Goal: Task Accomplishment & Management: Manage account settings

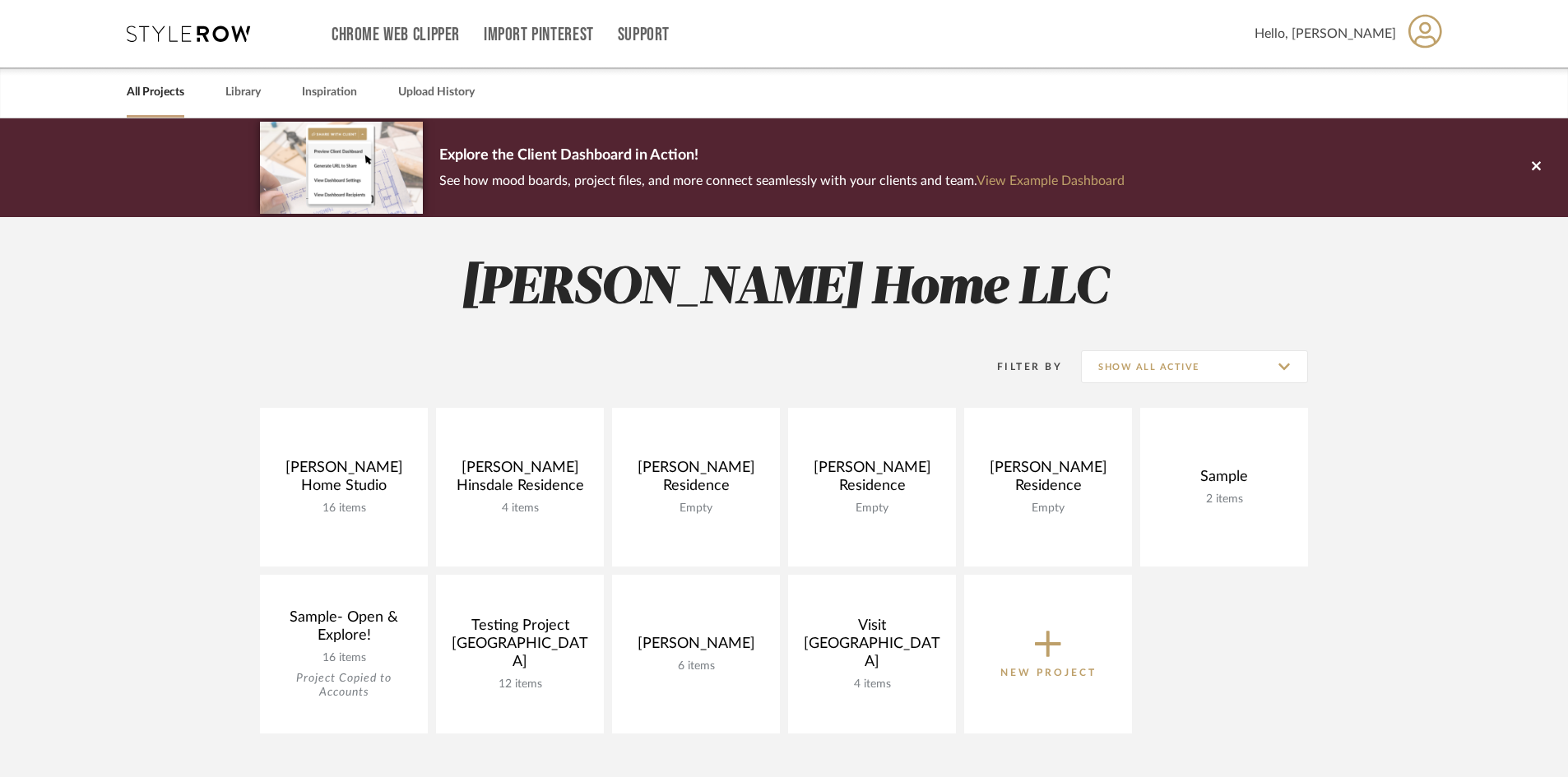
click at [471, 333] on div "Filter By Show All Active" at bounding box center [784, 368] width 1048 height 82
click at [726, 344] on div "Filter By Show All Active" at bounding box center [784, 368] width 1048 height 82
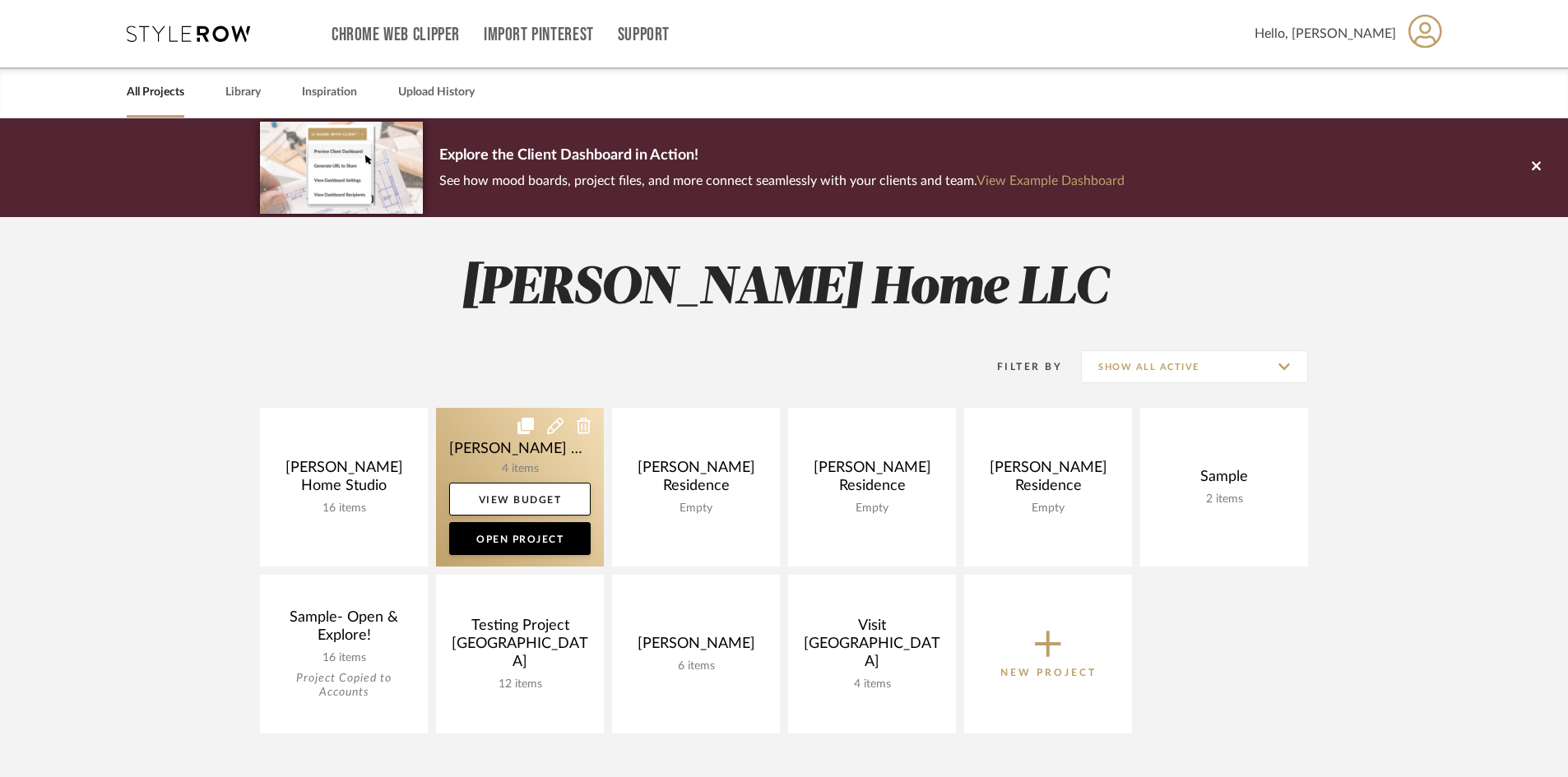
click at [529, 428] on icon at bounding box center [526, 426] width 17 height 17
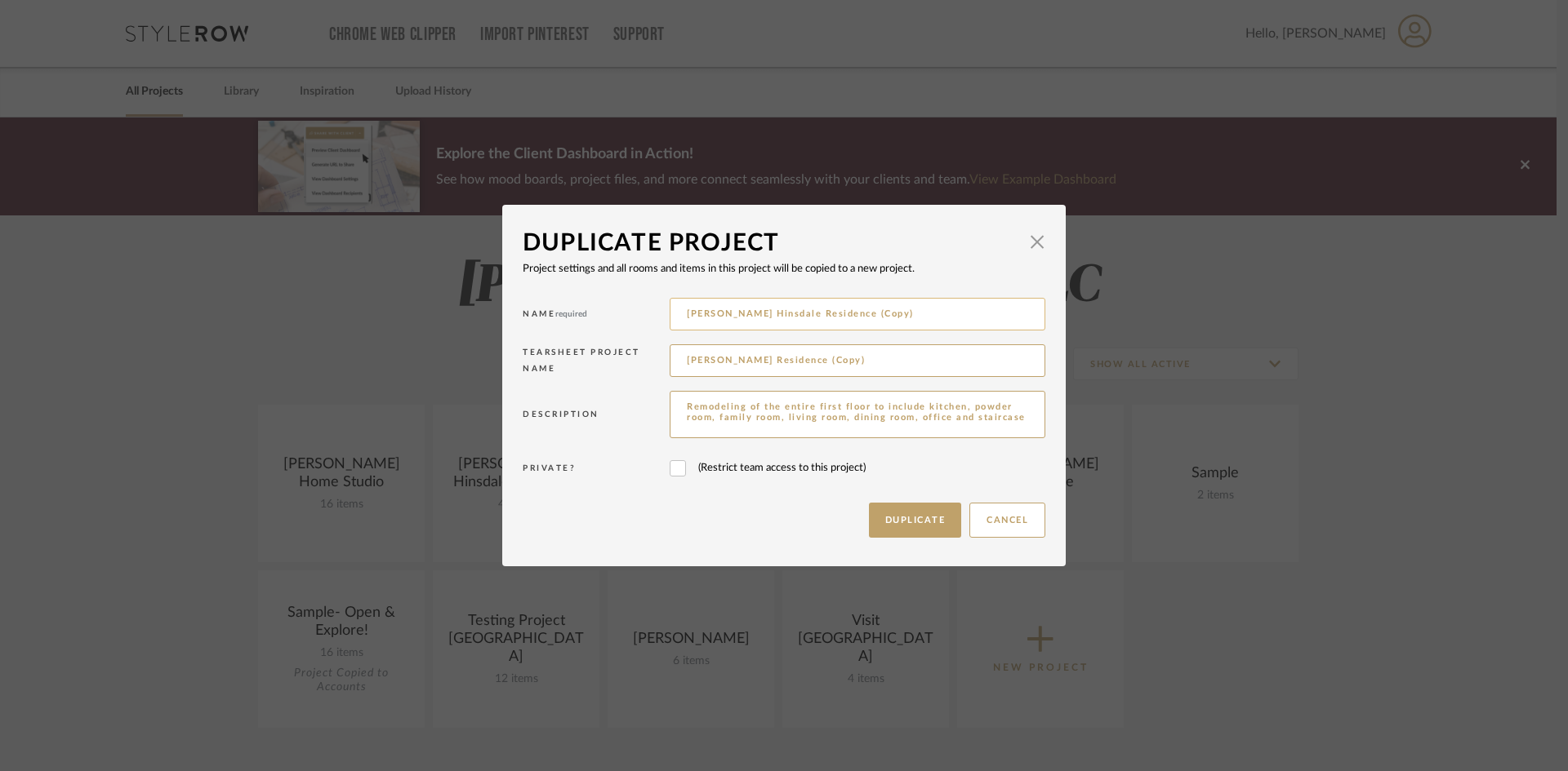
click at [799, 304] on input "[PERSON_NAME] Hinsdale Residence (Copy)" at bounding box center [858, 314] width 376 height 33
click at [735, 355] on input "[PERSON_NAME] Residence (Copy)" at bounding box center [858, 361] width 376 height 33
click at [811, 341] on div "Tearsheet Project Name [PERSON_NAME] Residence (Copy)" at bounding box center [784, 364] width 523 height 46
click at [789, 363] on input "[PERSON_NAME] Residence (Copy)" at bounding box center [858, 361] width 376 height 33
click at [869, 373] on input "[PERSON_NAME] Residence ([PERSON_NAME])p" at bounding box center [858, 361] width 376 height 33
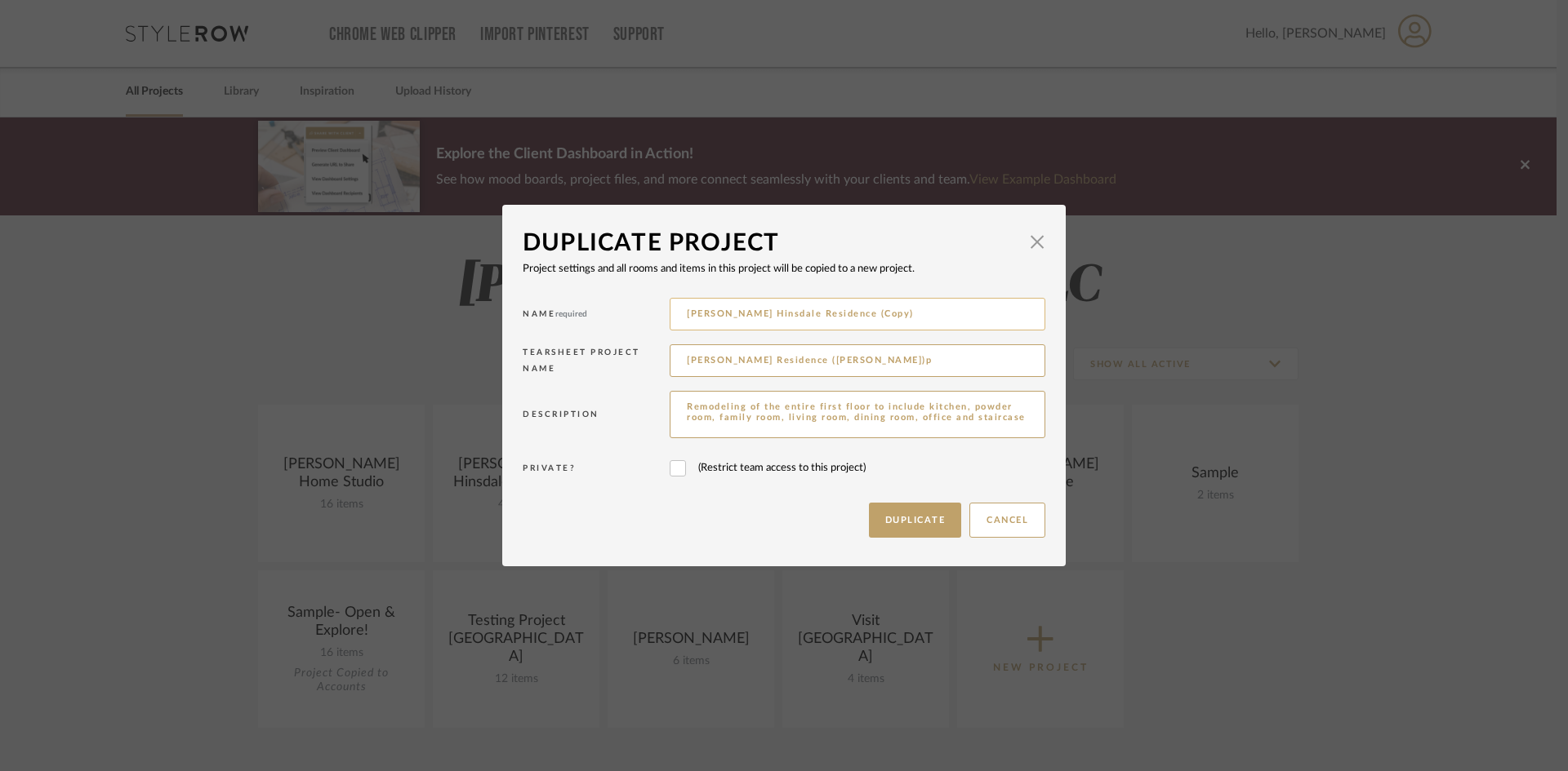
drag, startPoint x: 932, startPoint y: 514, endPoint x: 869, endPoint y: 328, distance: 196.4
click at [869, 328] on mat-dialog-content "Duplicate Project × Project settings and all rooms and items in this project wi…" at bounding box center [784, 386] width 523 height 321
drag, startPoint x: 842, startPoint y: 381, endPoint x: 823, endPoint y: 349, distance: 37.2
click at [840, 378] on div "Tearsheet Project Name [PERSON_NAME] Residence ([PERSON_NAME])p" at bounding box center [784, 364] width 523 height 46
click at [814, 344] on input "[PERSON_NAME] Residence ([PERSON_NAME])p" at bounding box center [858, 361] width 376 height 33
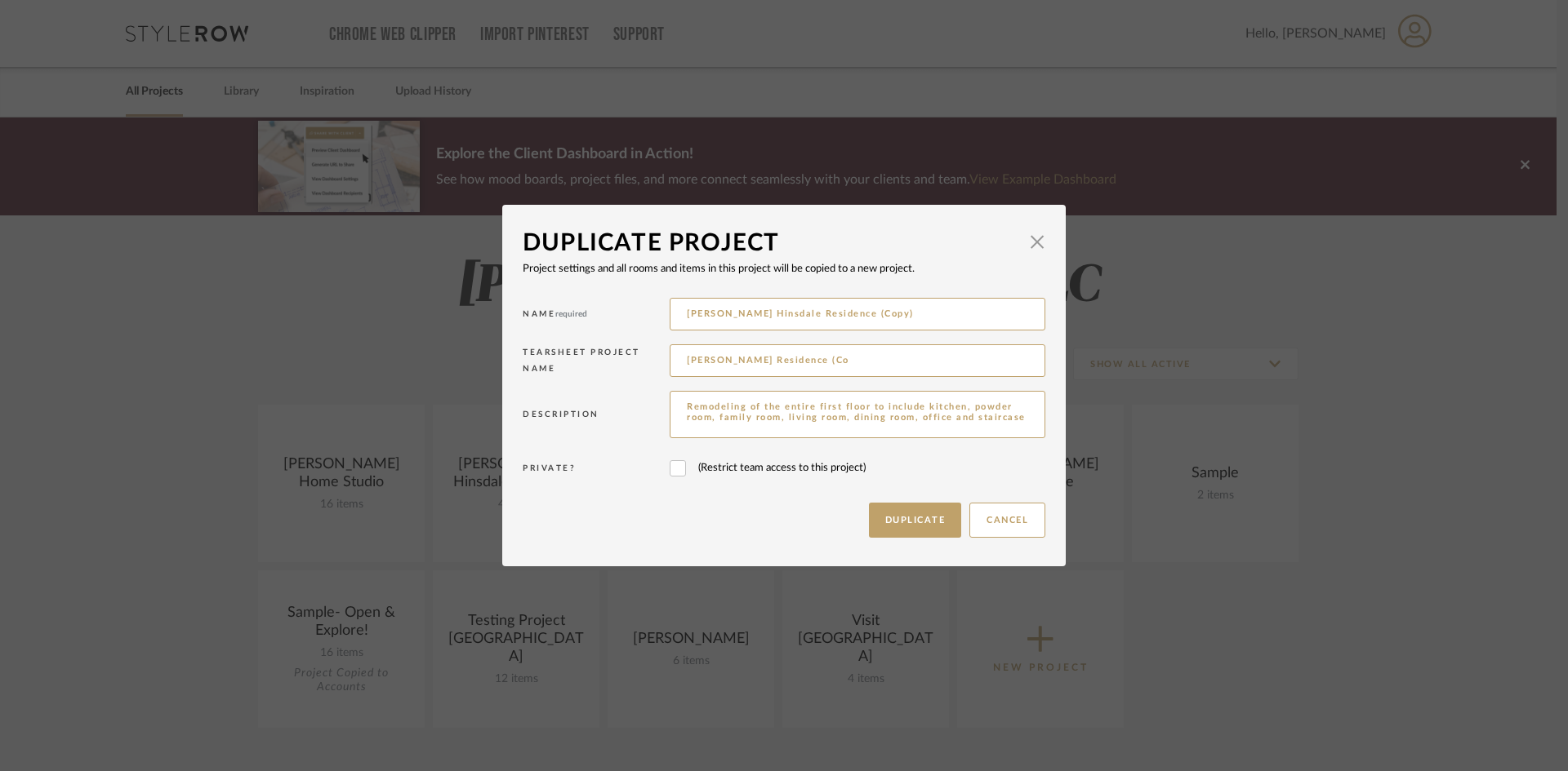
type input "[PERSON_NAME] Residence ([PERSON_NAME])p"
drag, startPoint x: 933, startPoint y: 524, endPoint x: 864, endPoint y: 469, distance: 88.2
click at [864, 469] on mat-dialog-content "Duplicate Project × Project settings and all rooms and items in this project wi…" at bounding box center [784, 386] width 523 height 321
click at [913, 525] on button "Duplicate" at bounding box center [916, 520] width 93 height 35
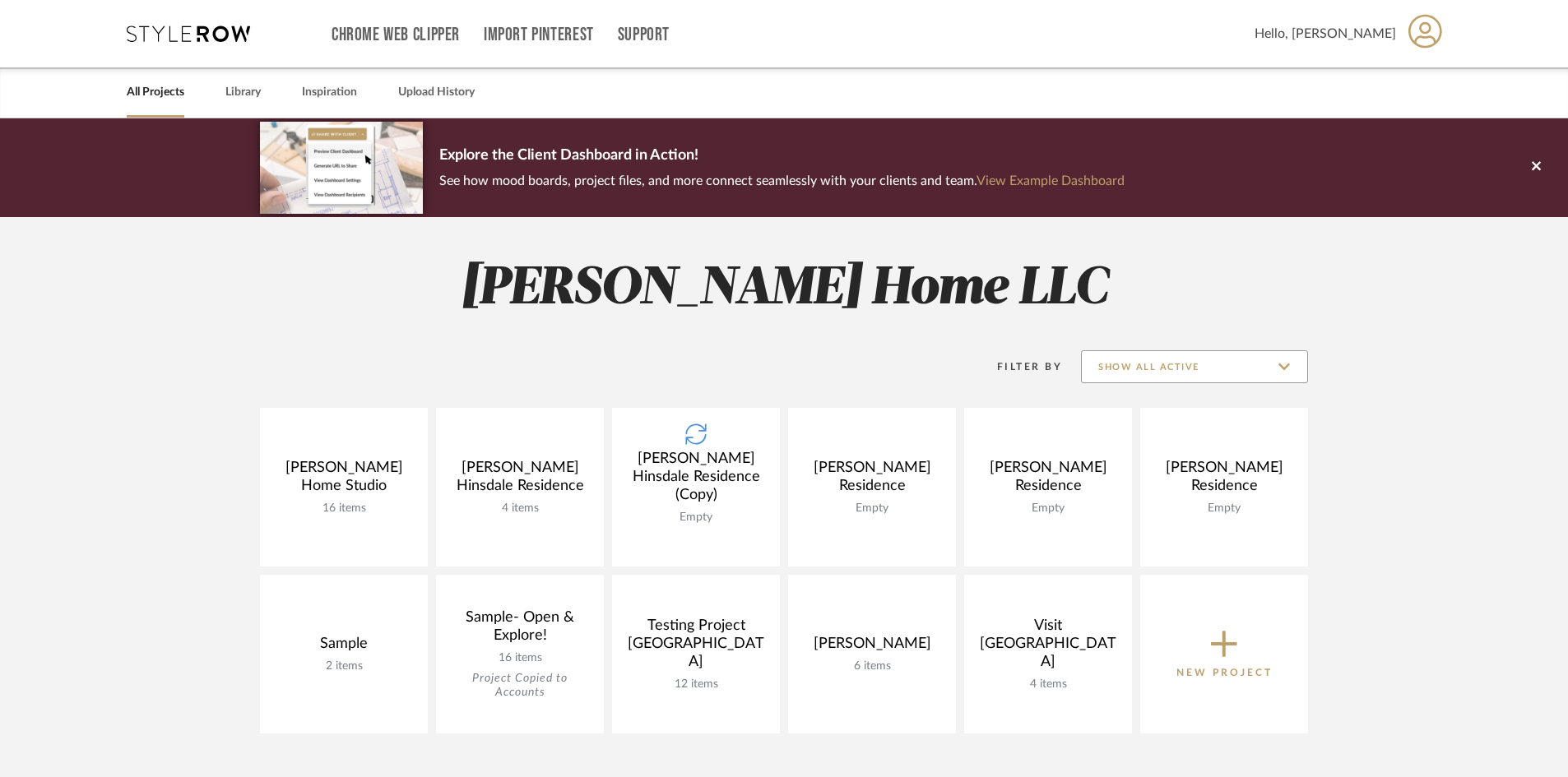
click at [1294, 369] on input "Show All Active" at bounding box center [1195, 367] width 227 height 33
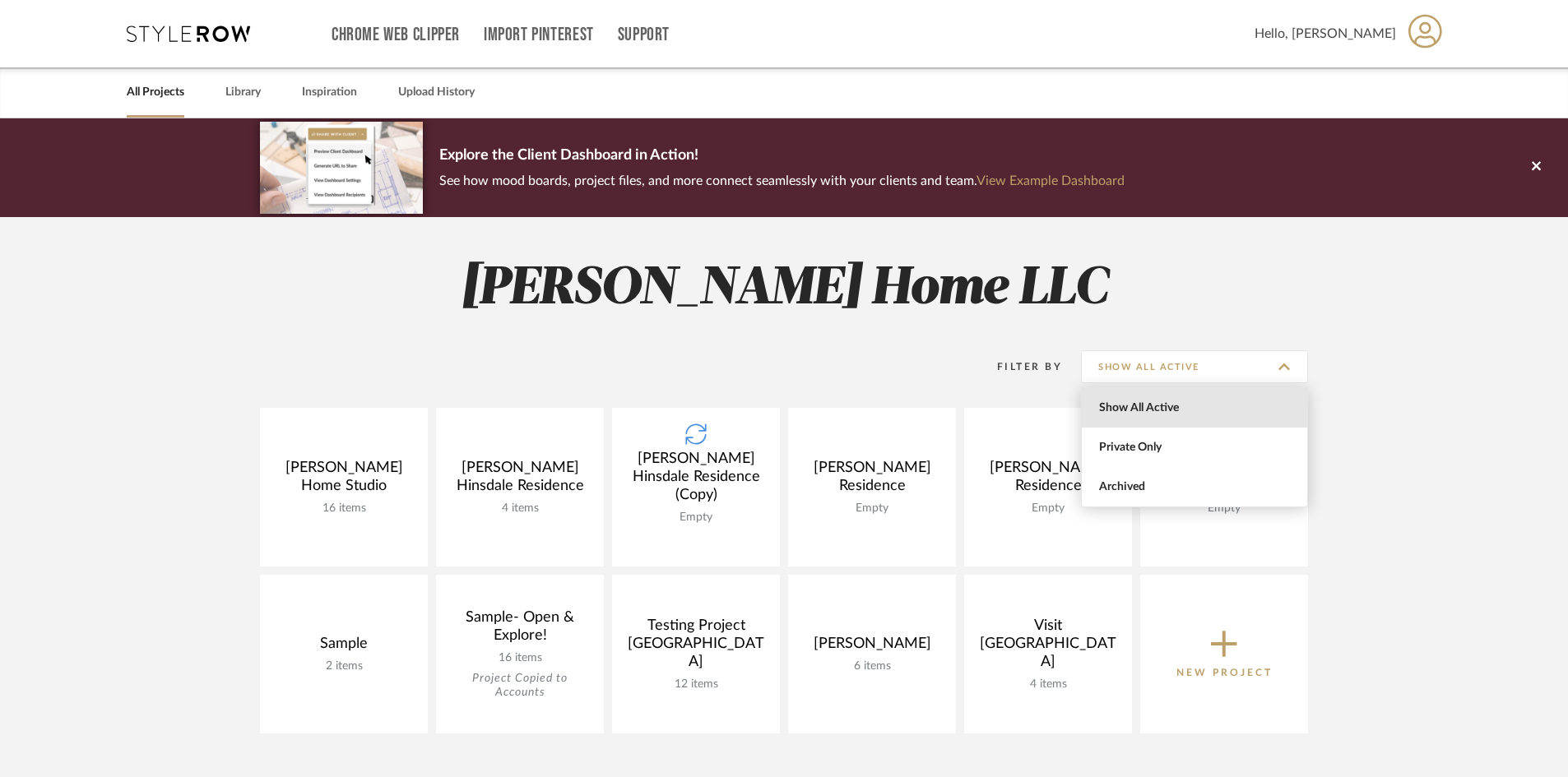
click at [1457, 365] on project-collections "Explore the Client Dashboard in Action! See how mood boards, project files, and…" at bounding box center [784, 653] width 1568 height 1070
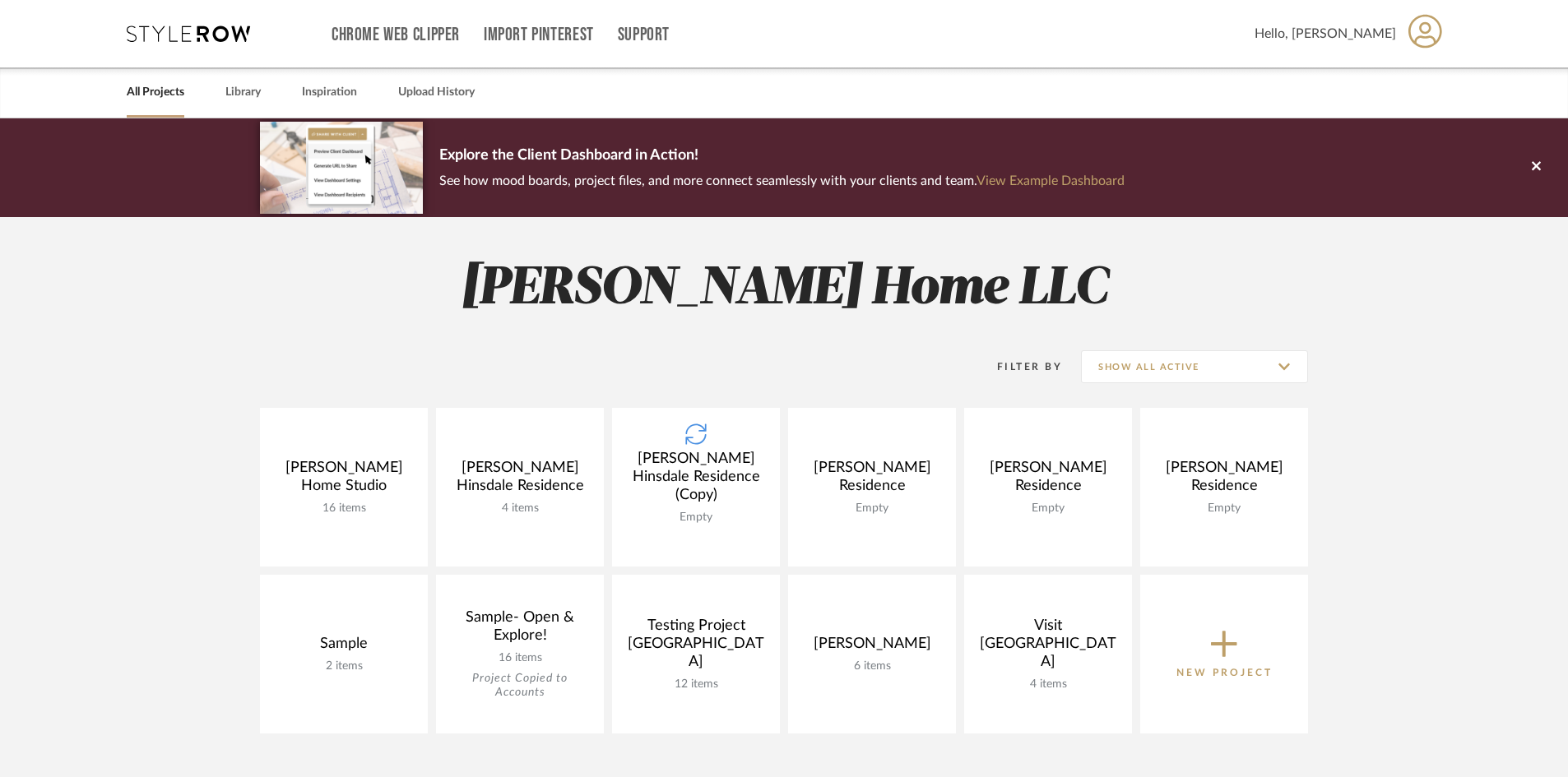
click at [734, 515] on project-collection-item "[PERSON_NAME] Hinsdale Residence (Copy) Empty View Budget Open Project" at bounding box center [696, 486] width 168 height 159
click at [716, 464] on project-collection-item "[PERSON_NAME] Hinsdale Residence (Copy) Empty View Budget Open Project" at bounding box center [696, 486] width 168 height 159
click at [681, 467] on project-collection-item "[PERSON_NAME] Hinsdale Residence (Copy) Empty View Budget Open Project" at bounding box center [696, 486] width 168 height 159
click at [726, 505] on project-collection-item "[PERSON_NAME] Hinsdale Residence (Copy) Empty View Budget Open Project" at bounding box center [696, 486] width 168 height 159
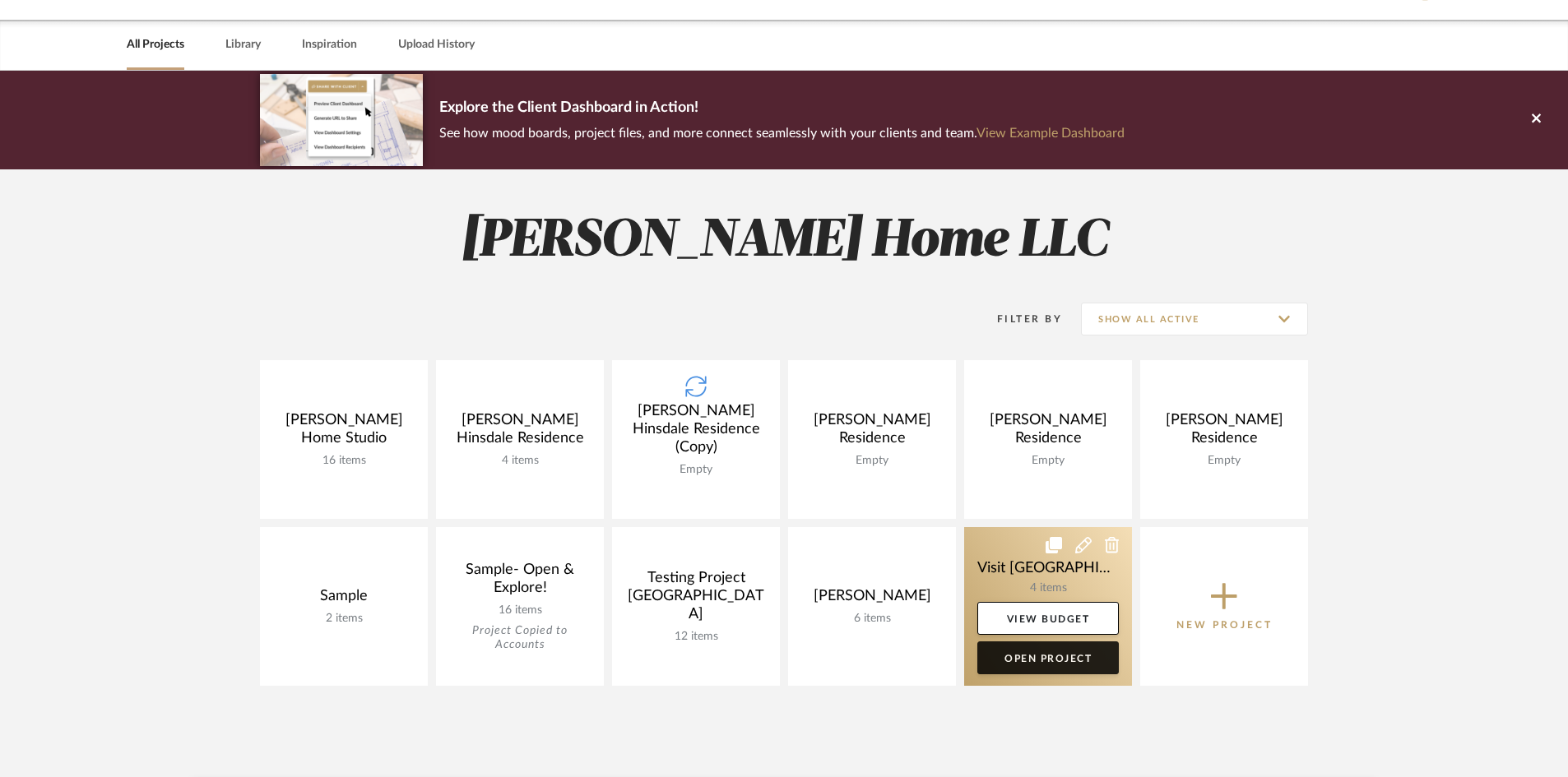
scroll to position [329, 0]
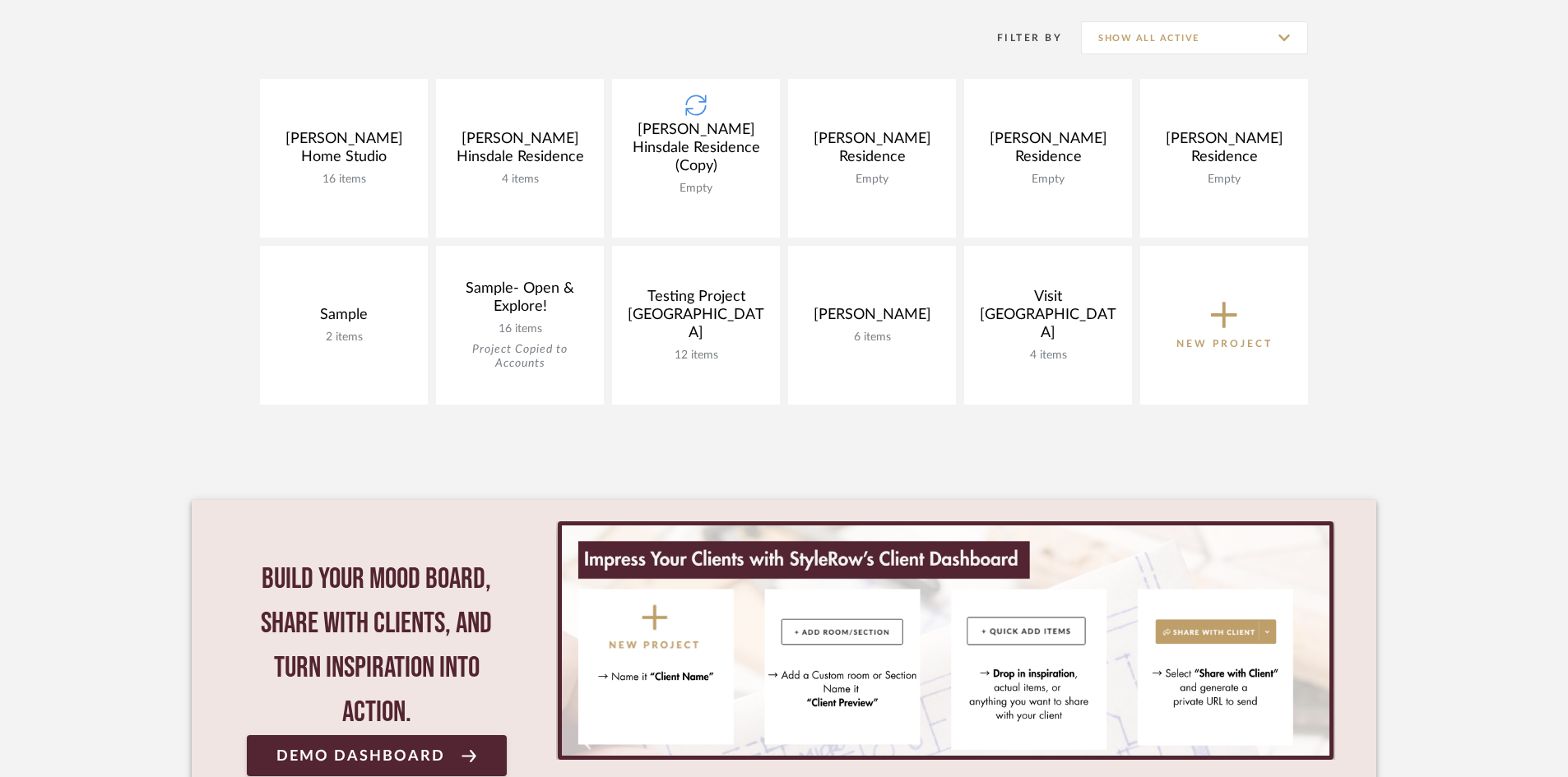
click at [691, 179] on project-collection-item "[PERSON_NAME] Hinsdale Residence (Copy) Empty View Budget Open Project" at bounding box center [696, 158] width 168 height 159
click at [689, 161] on project-collection-item "[PERSON_NAME] Hinsdale Residence (Copy) Empty View Budget Open Project" at bounding box center [696, 158] width 168 height 159
drag, startPoint x: 670, startPoint y: 118, endPoint x: 697, endPoint y: 121, distance: 27.2
click at [681, 118] on project-collection-item "[PERSON_NAME] Hinsdale Residence (Copy) Empty View Budget Open Project" at bounding box center [696, 158] width 168 height 159
drag, startPoint x: 726, startPoint y: 124, endPoint x: 716, endPoint y: 128, distance: 10.8
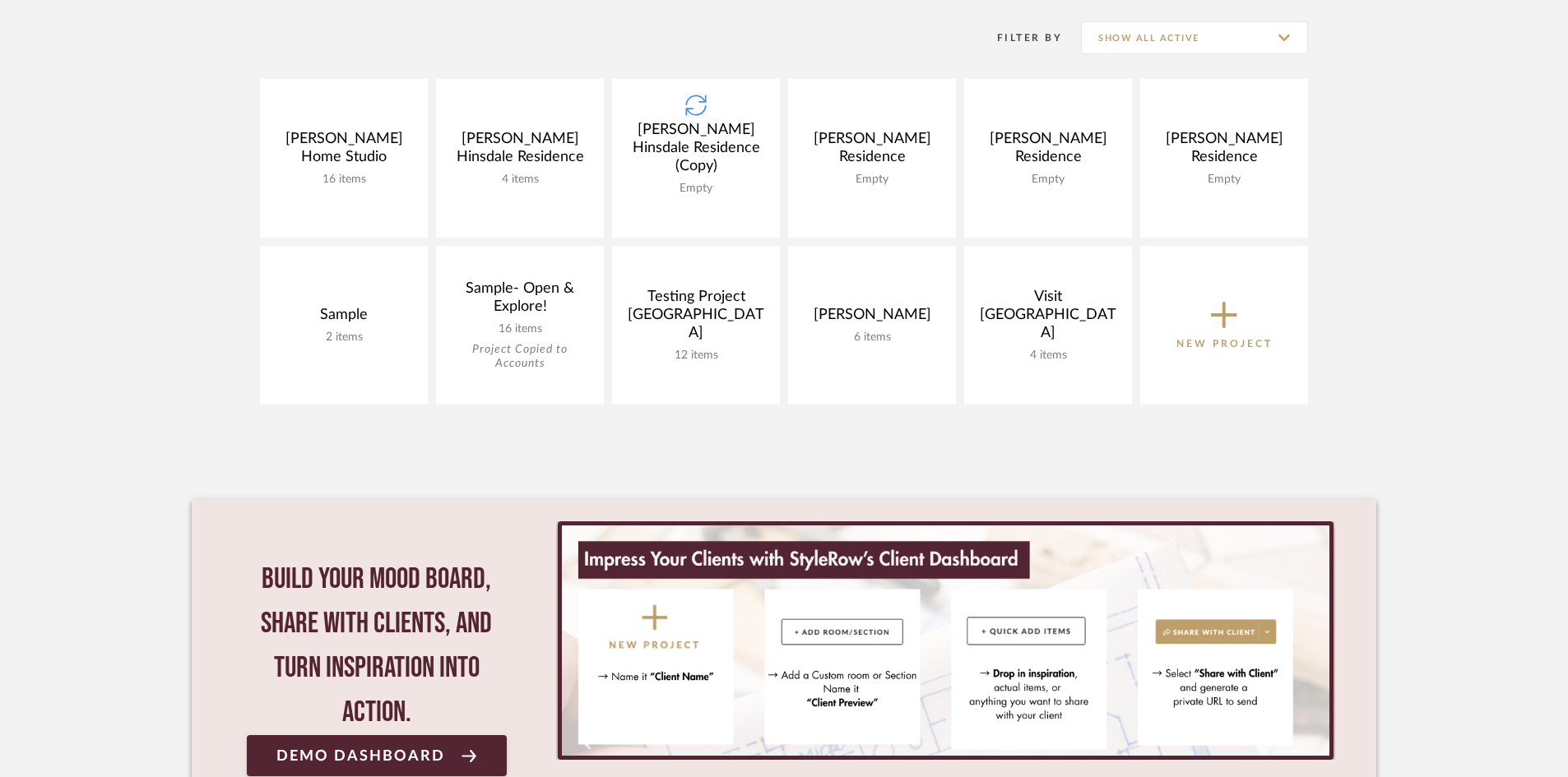
click at [718, 127] on project-collection-item "[PERSON_NAME] Hinsdale Residence (Copy) Empty View Budget Open Project" at bounding box center [696, 158] width 168 height 159
click at [696, 124] on project-collection-item "[PERSON_NAME] Hinsdale Residence (Copy) Empty View Budget Open Project" at bounding box center [696, 158] width 168 height 159
click at [693, 131] on project-collection-item "[PERSON_NAME] Hinsdale Residence (Copy) Empty View Budget Open Project" at bounding box center [696, 158] width 168 height 159
click at [692, 129] on project-collection-item "[PERSON_NAME] Hinsdale Residence (Copy) Empty View Budget Open Project" at bounding box center [696, 158] width 168 height 159
click at [694, 138] on project-collection-item "[PERSON_NAME] Hinsdale Residence (Copy) Empty View Budget Open Project" at bounding box center [696, 158] width 168 height 159
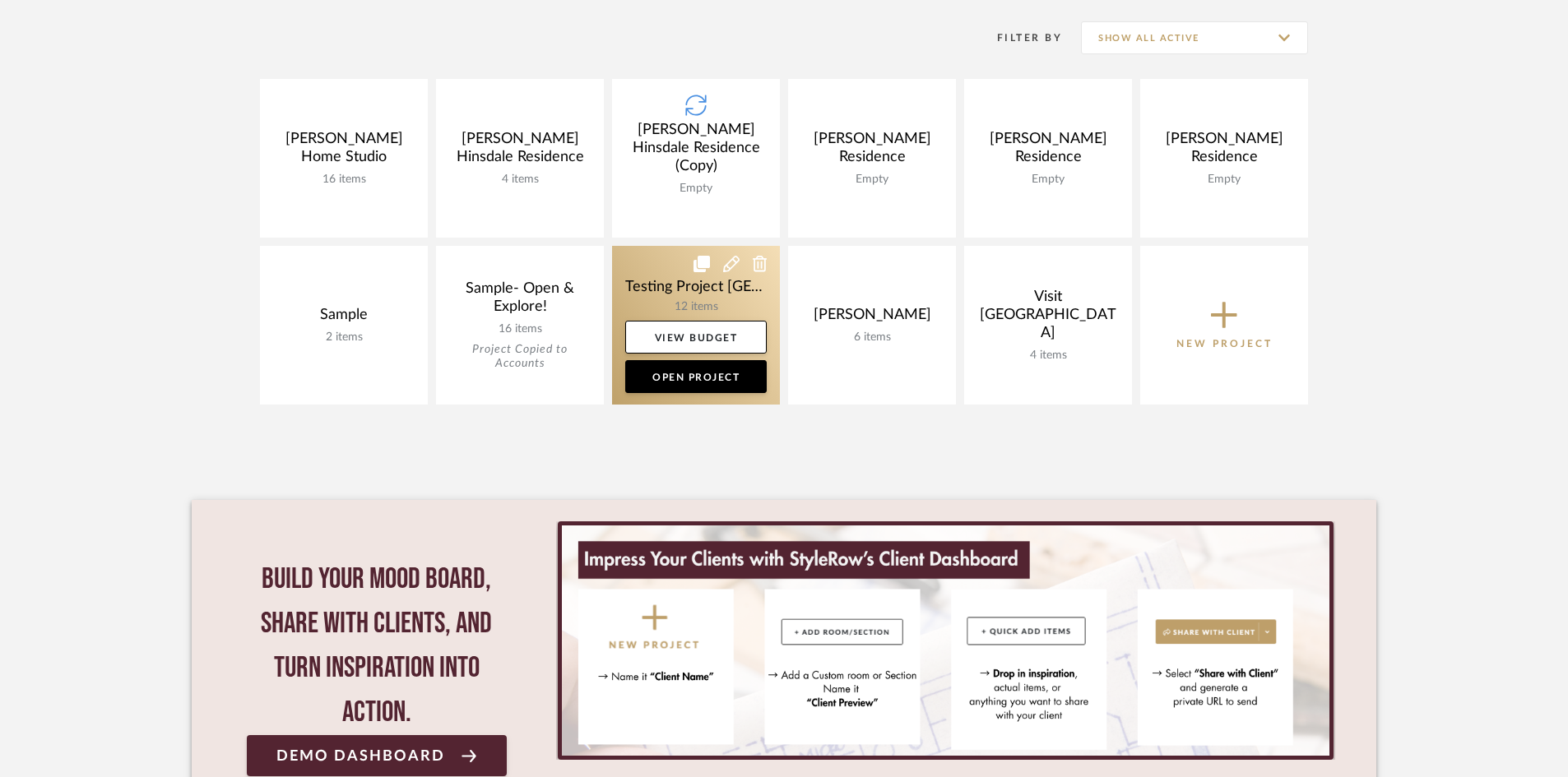
click at [687, 251] on link at bounding box center [696, 325] width 168 height 159
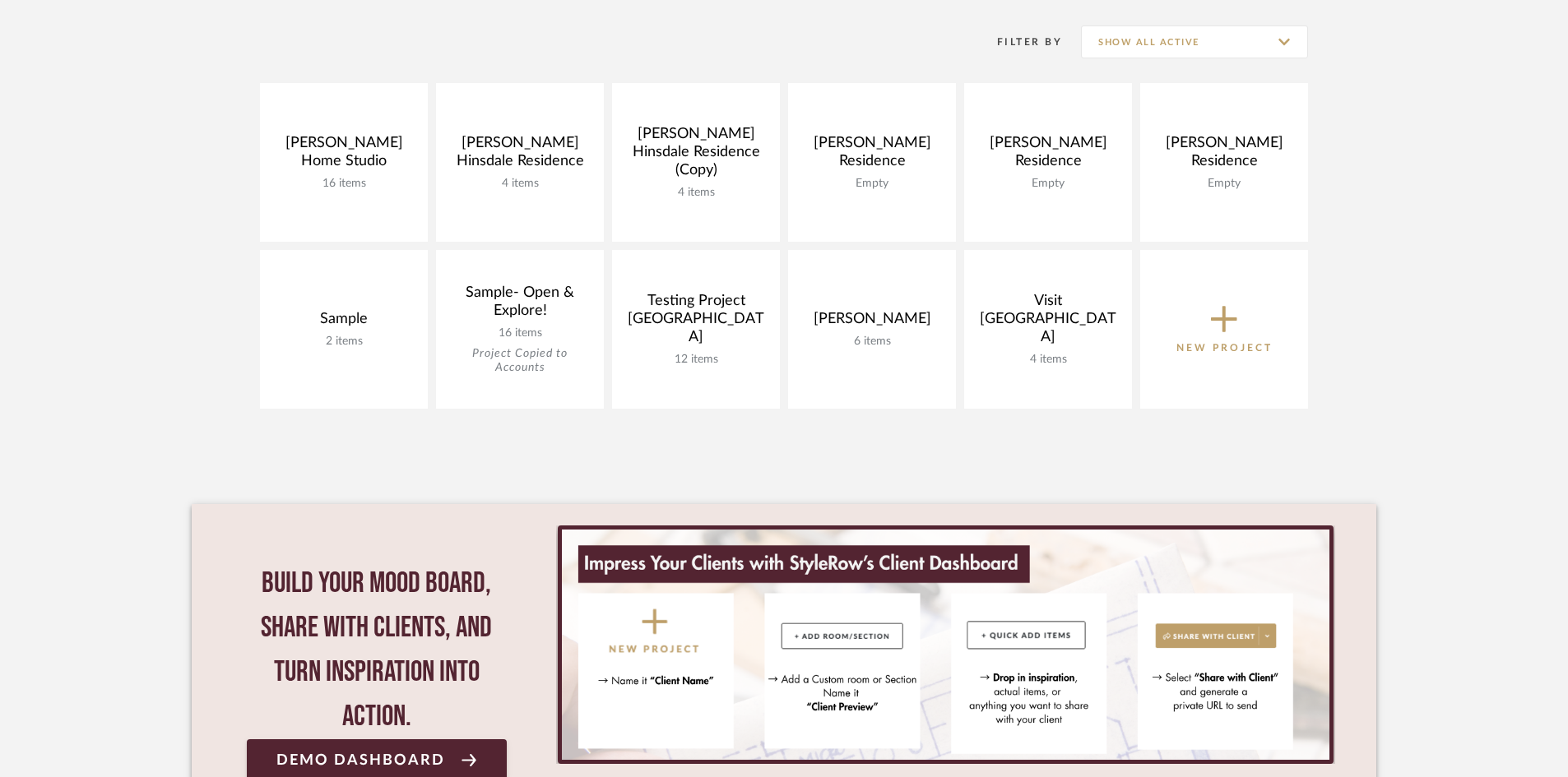
scroll to position [329, 0]
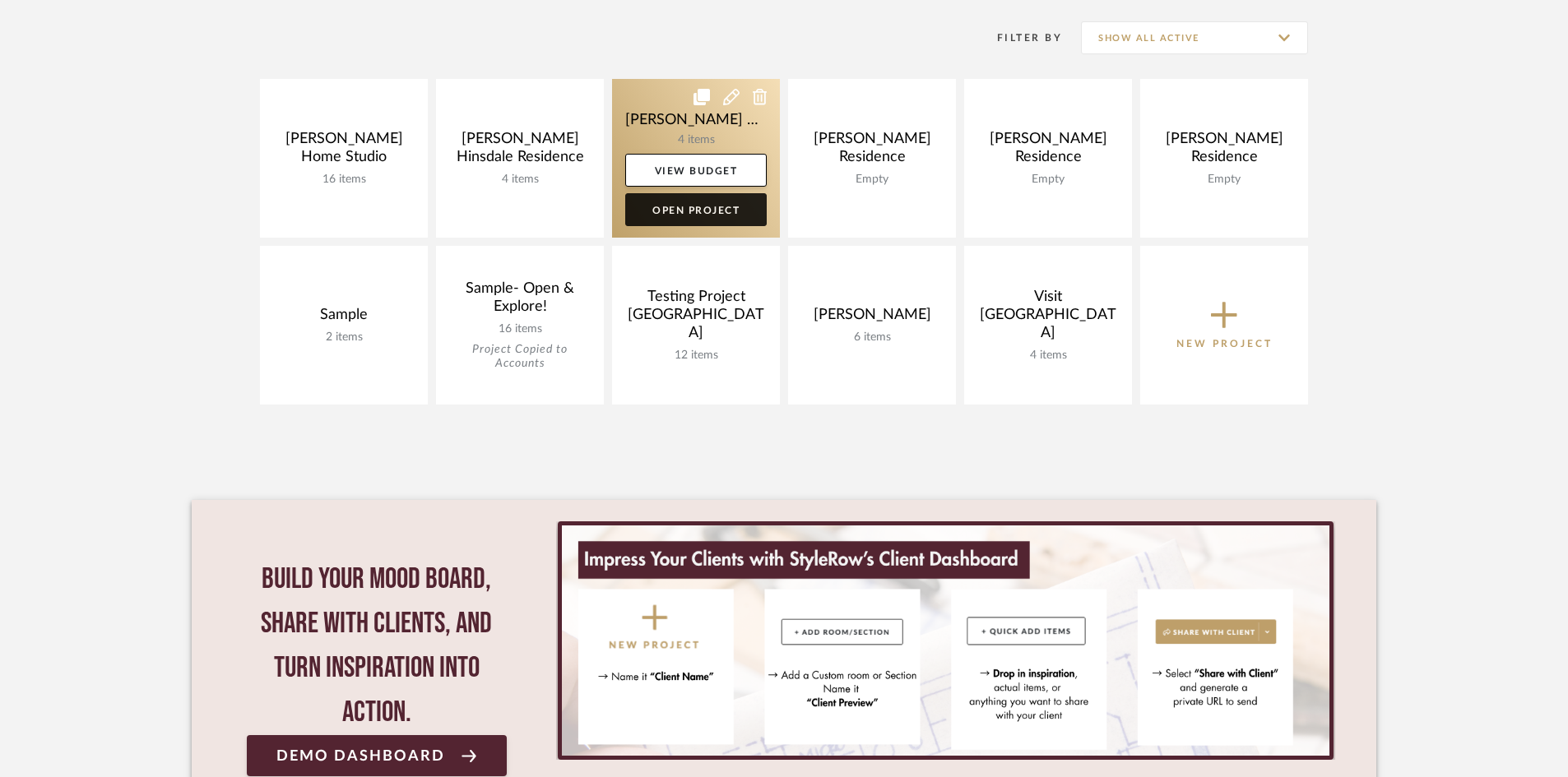
click at [703, 205] on link "Open Project" at bounding box center [695, 210] width 141 height 33
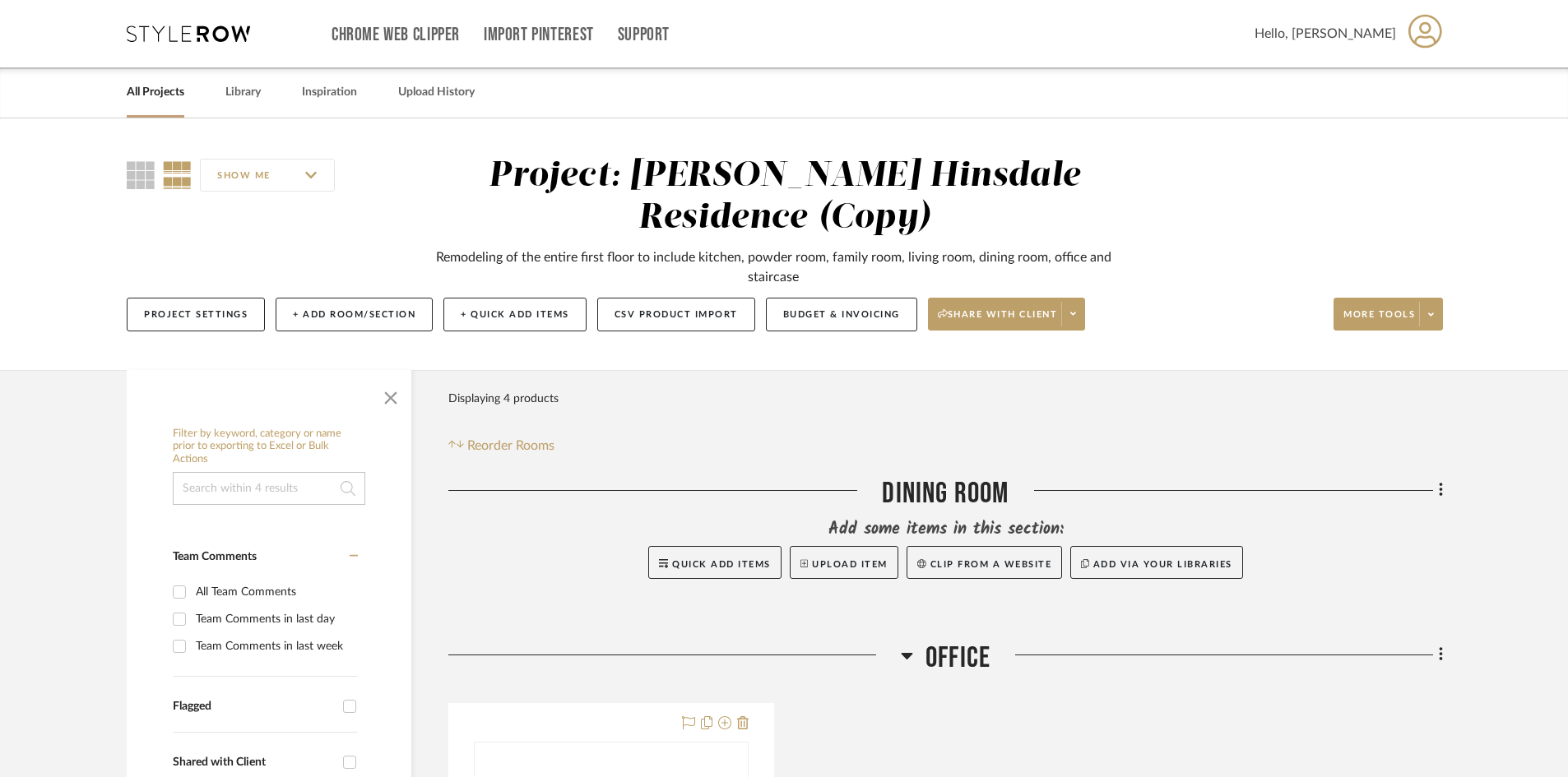
drag, startPoint x: 816, startPoint y: 283, endPoint x: 807, endPoint y: 290, distance: 11.4
click at [812, 297] on button "Budget & Invoicing" at bounding box center [841, 314] width 151 height 34
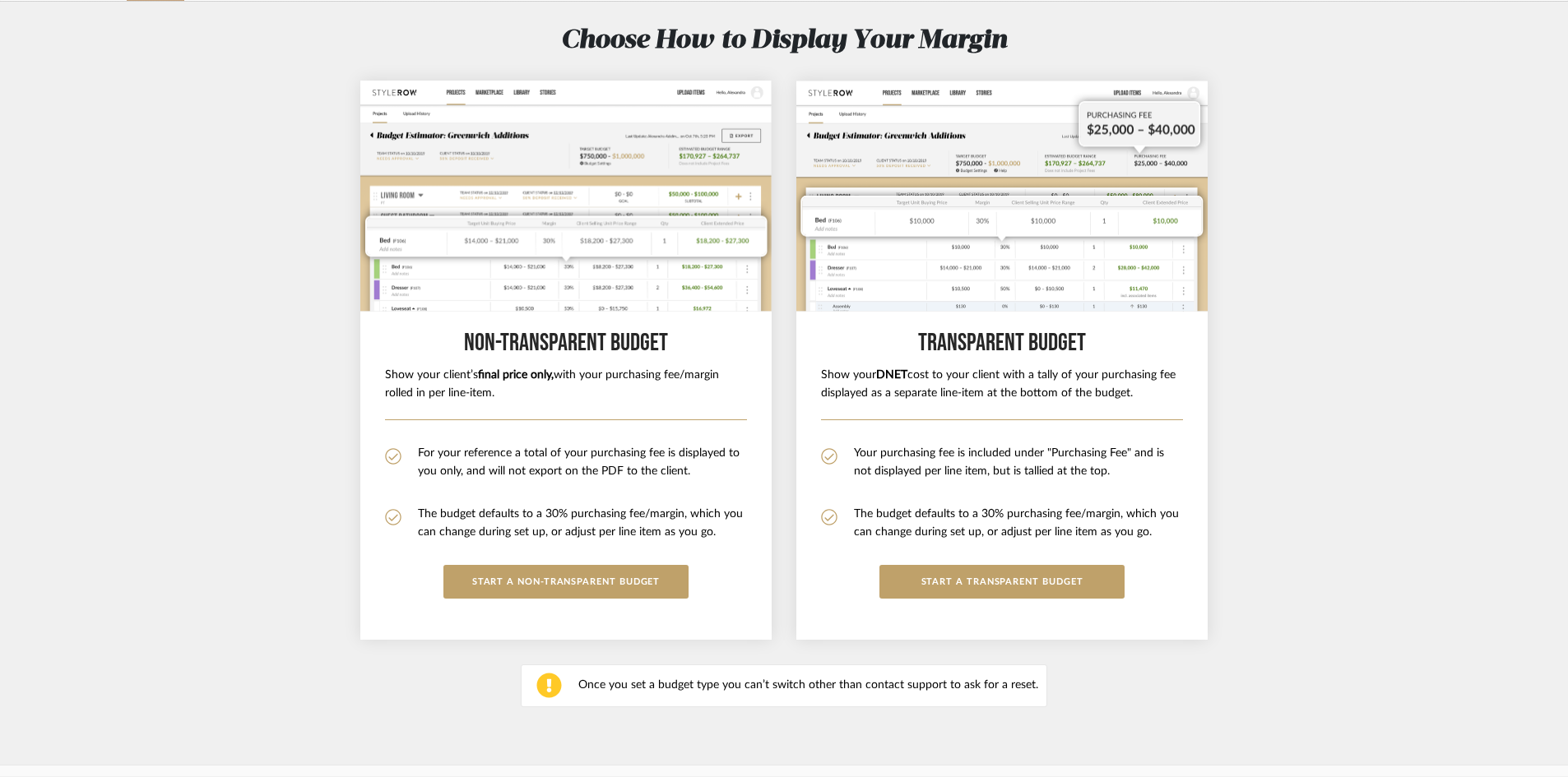
scroll to position [188, 0]
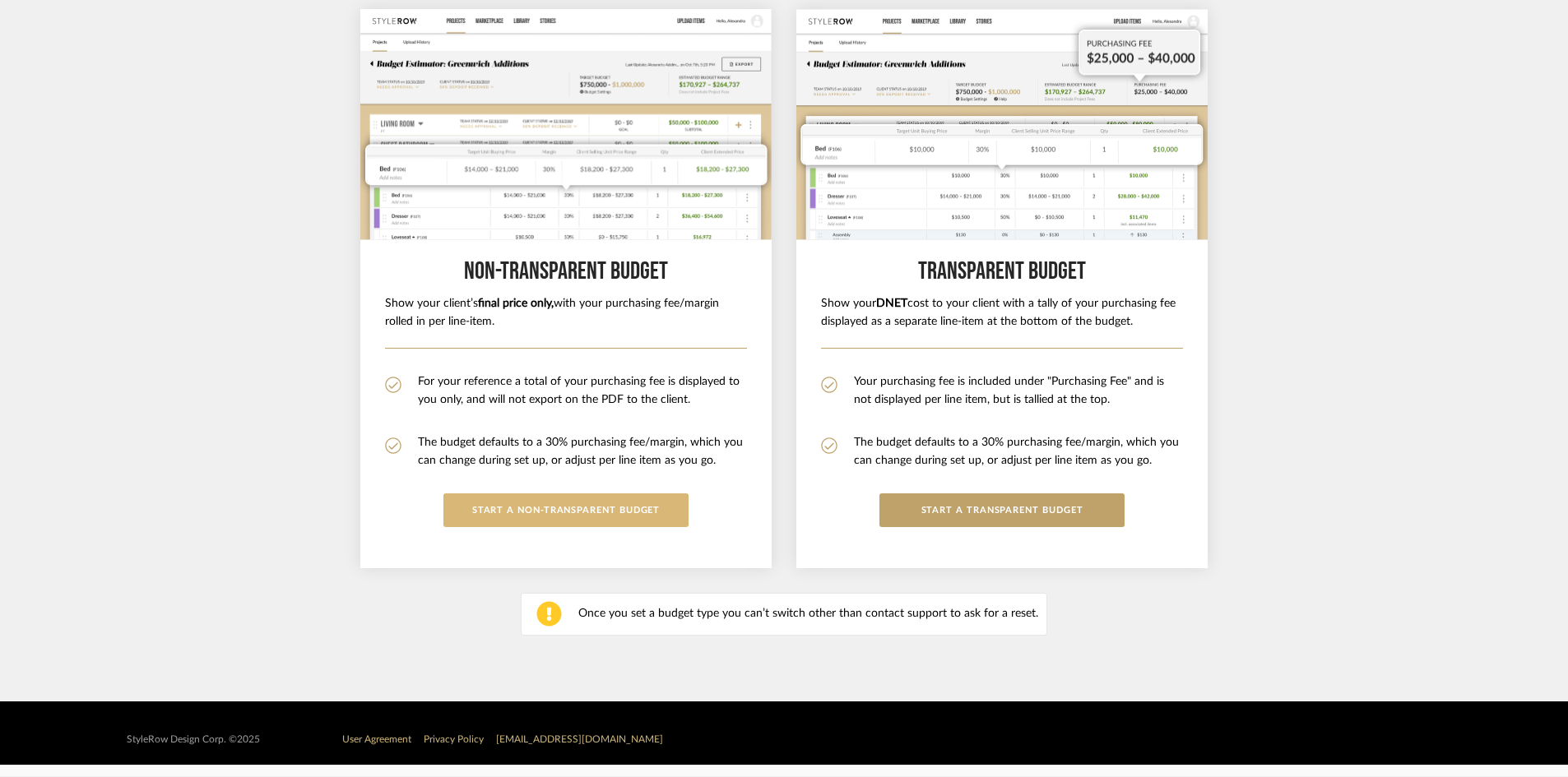
click at [647, 513] on button "START A Non-Transparent BUDGET" at bounding box center [566, 510] width 245 height 34
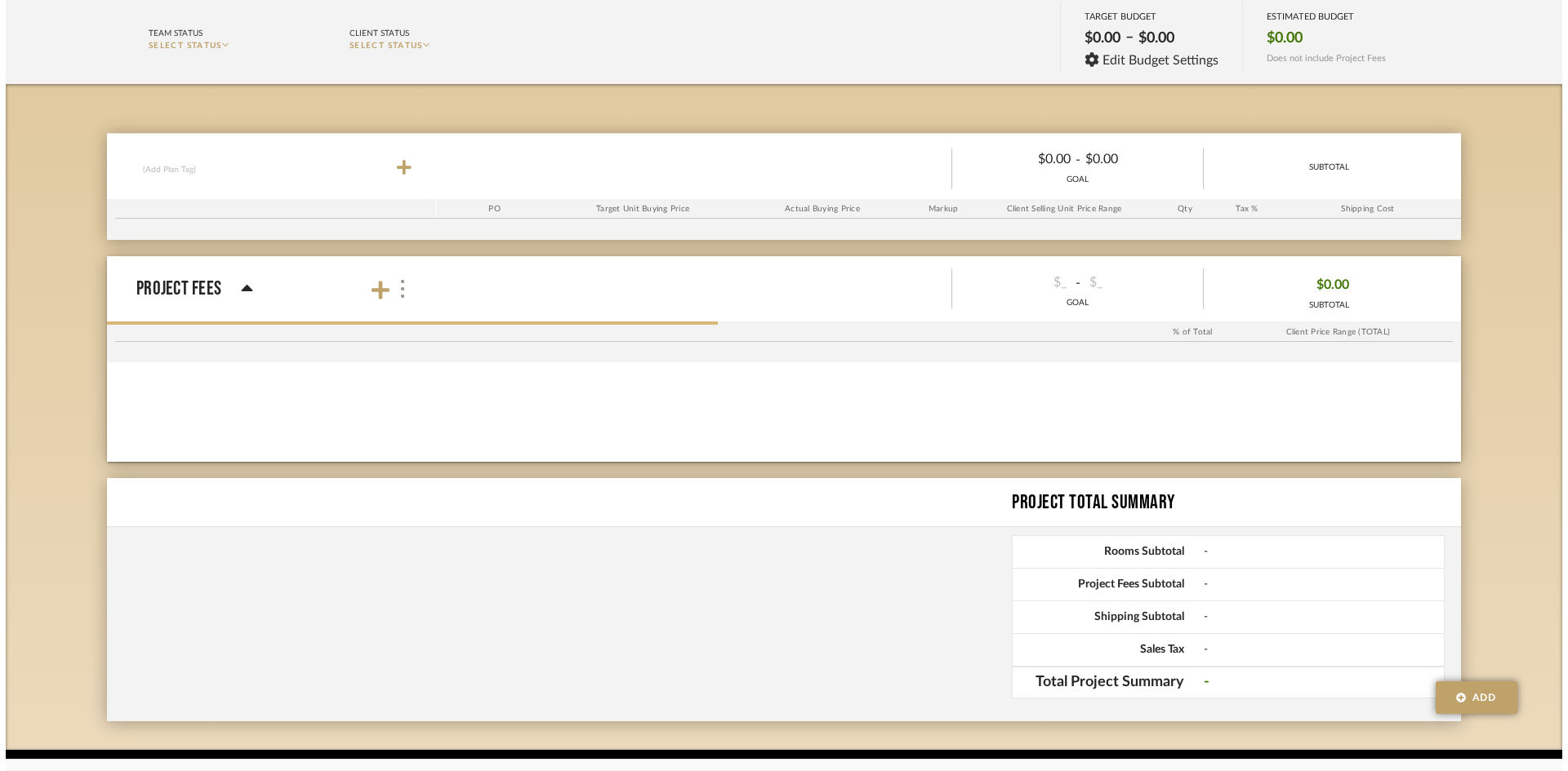
scroll to position [0, 0]
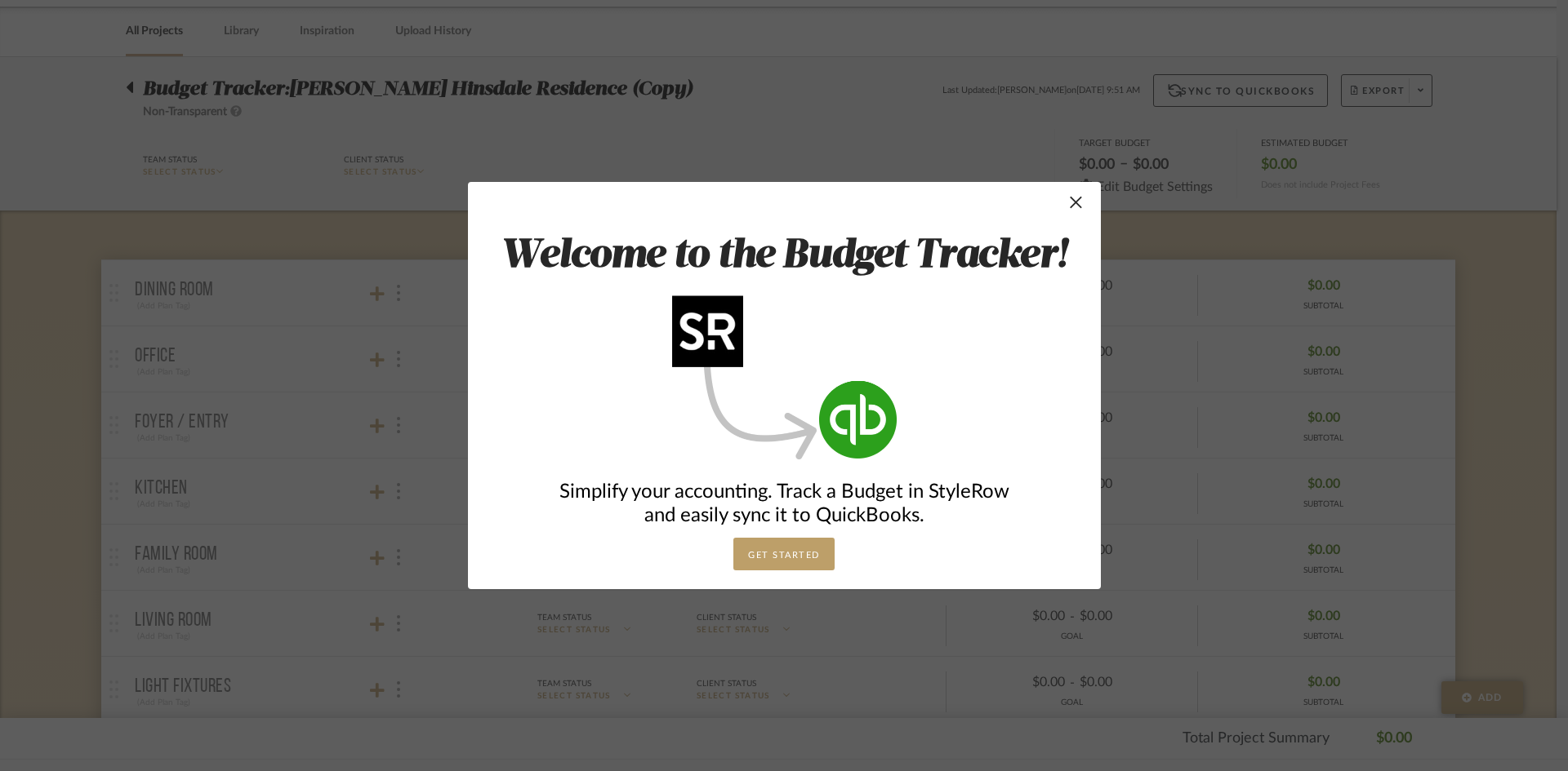
drag, startPoint x: 1064, startPoint y: 212, endPoint x: 1083, endPoint y: 227, distance: 24.2
click at [1065, 212] on span "button" at bounding box center [1076, 202] width 33 height 33
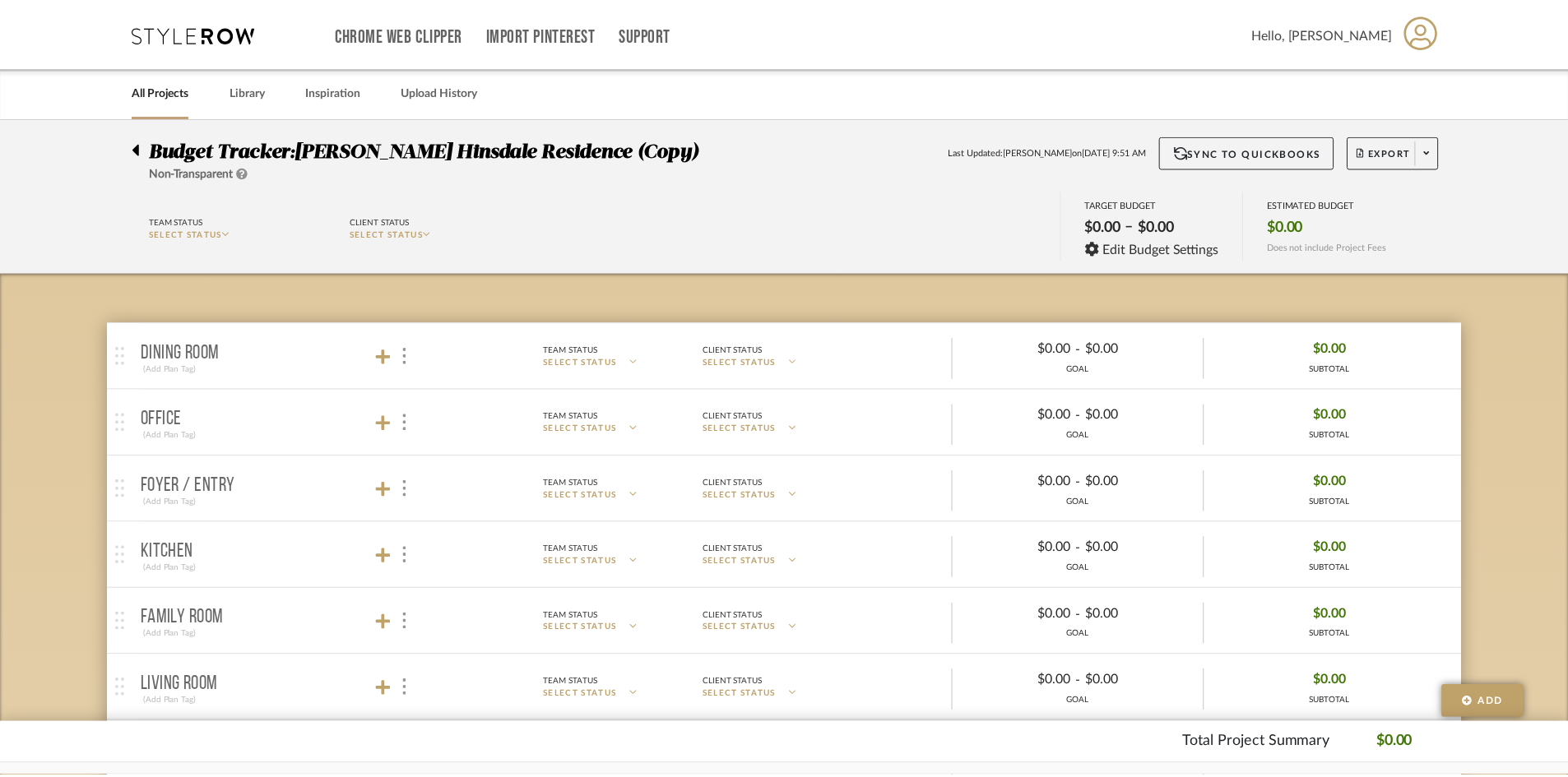
scroll to position [60, 0]
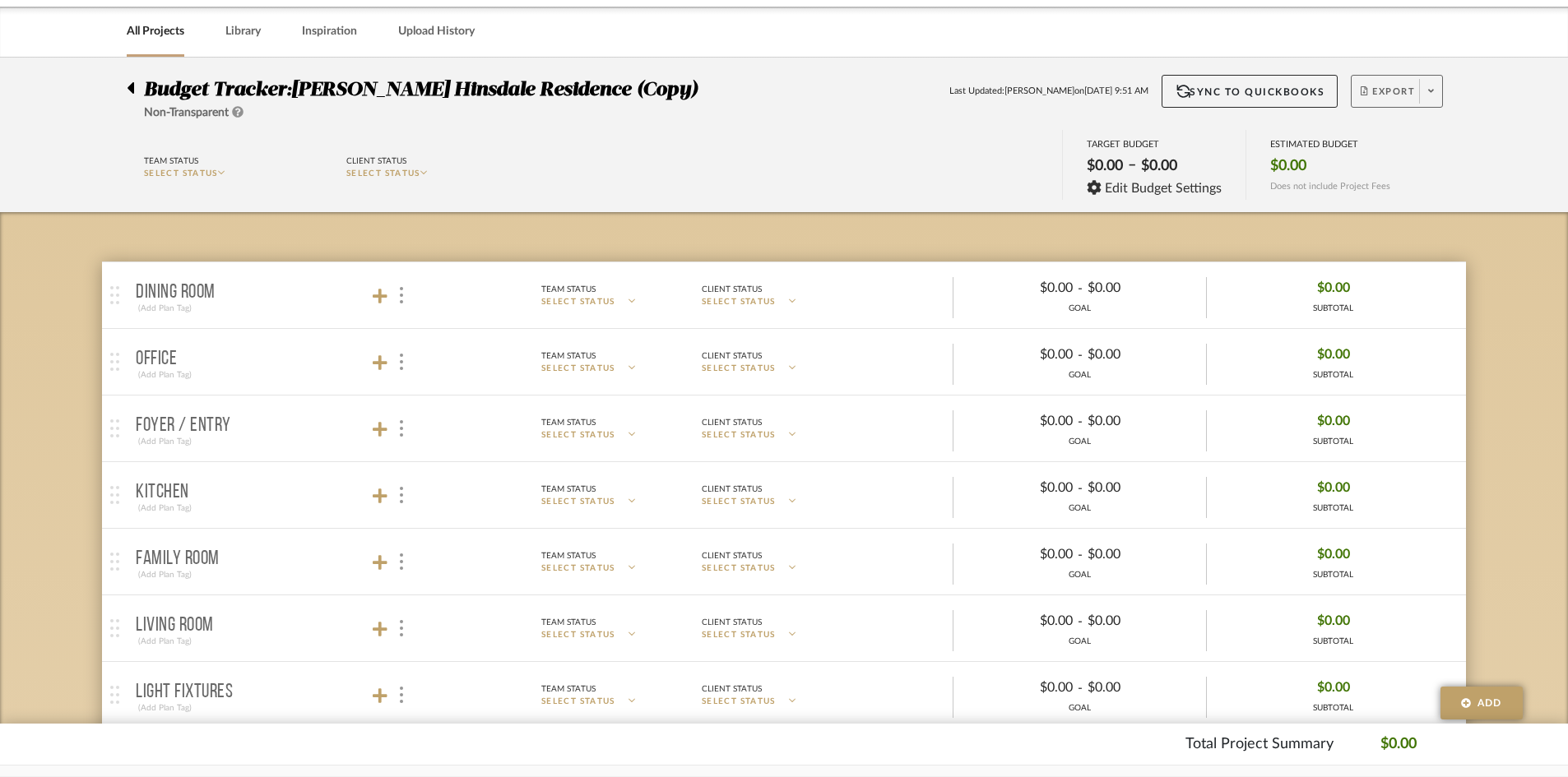
click at [1435, 97] on span at bounding box center [1431, 91] width 23 height 24
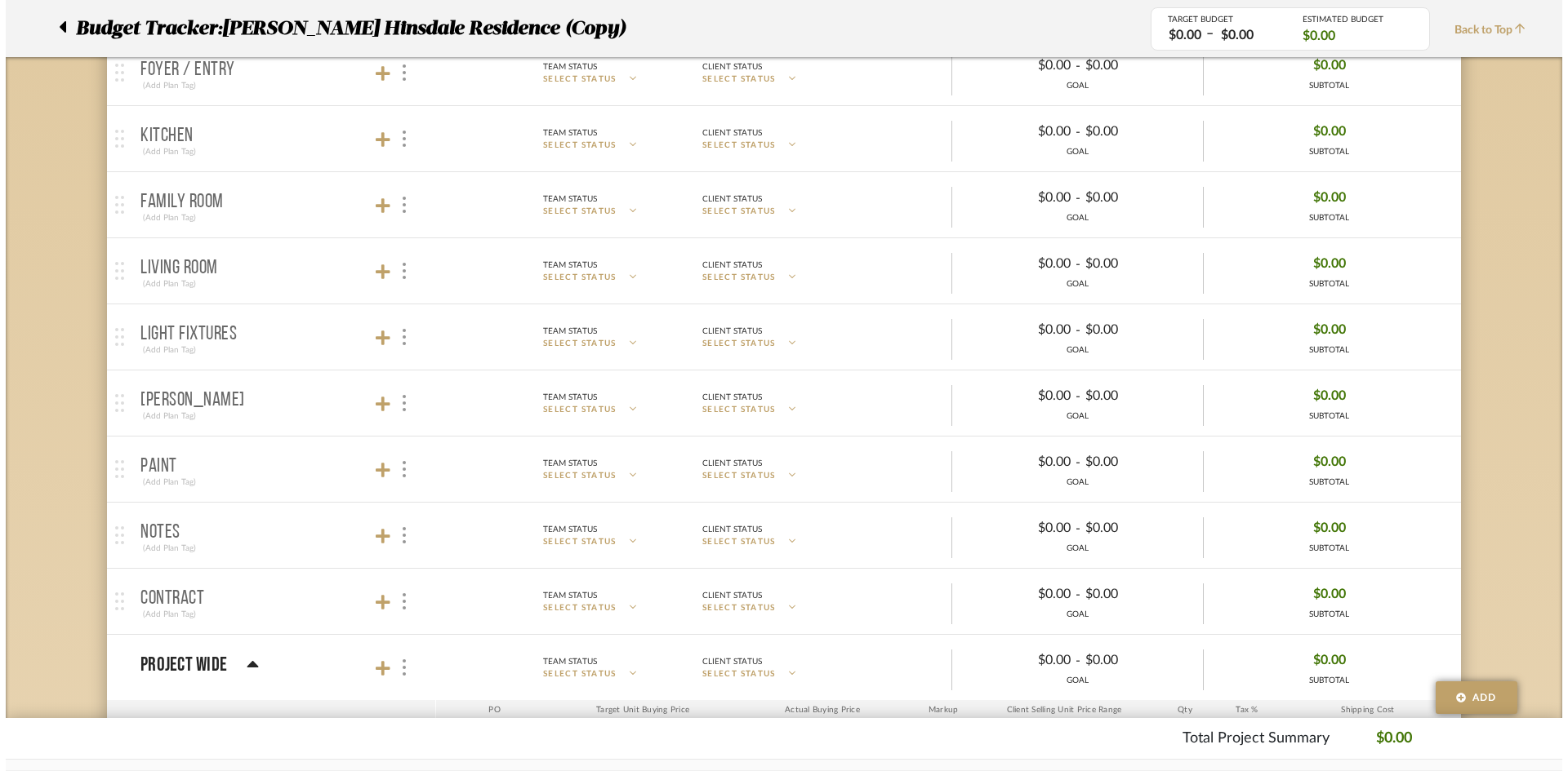
scroll to position [0, 0]
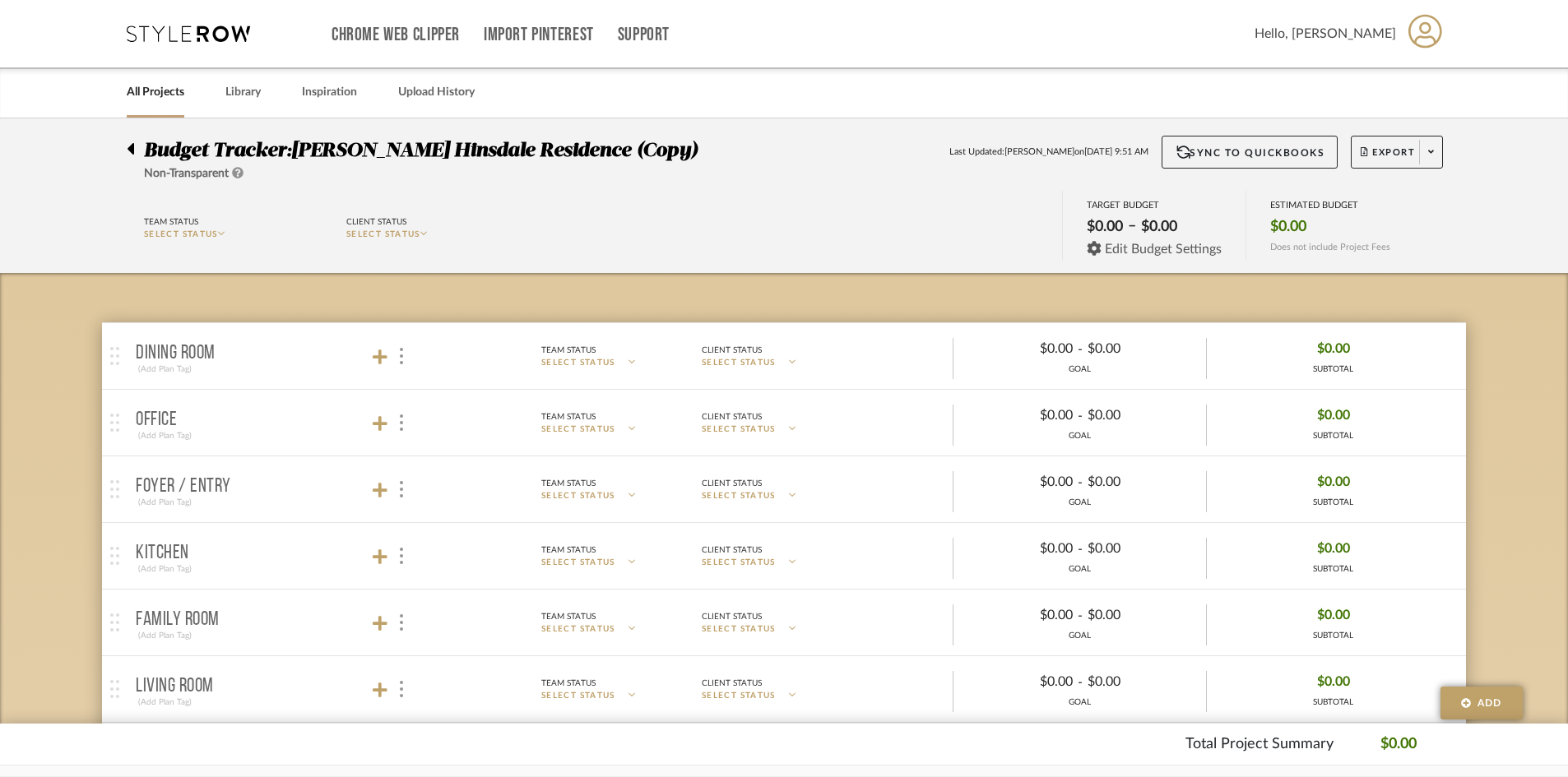
click at [1167, 250] on span "Edit Budget Settings" at bounding box center [1163, 249] width 117 height 15
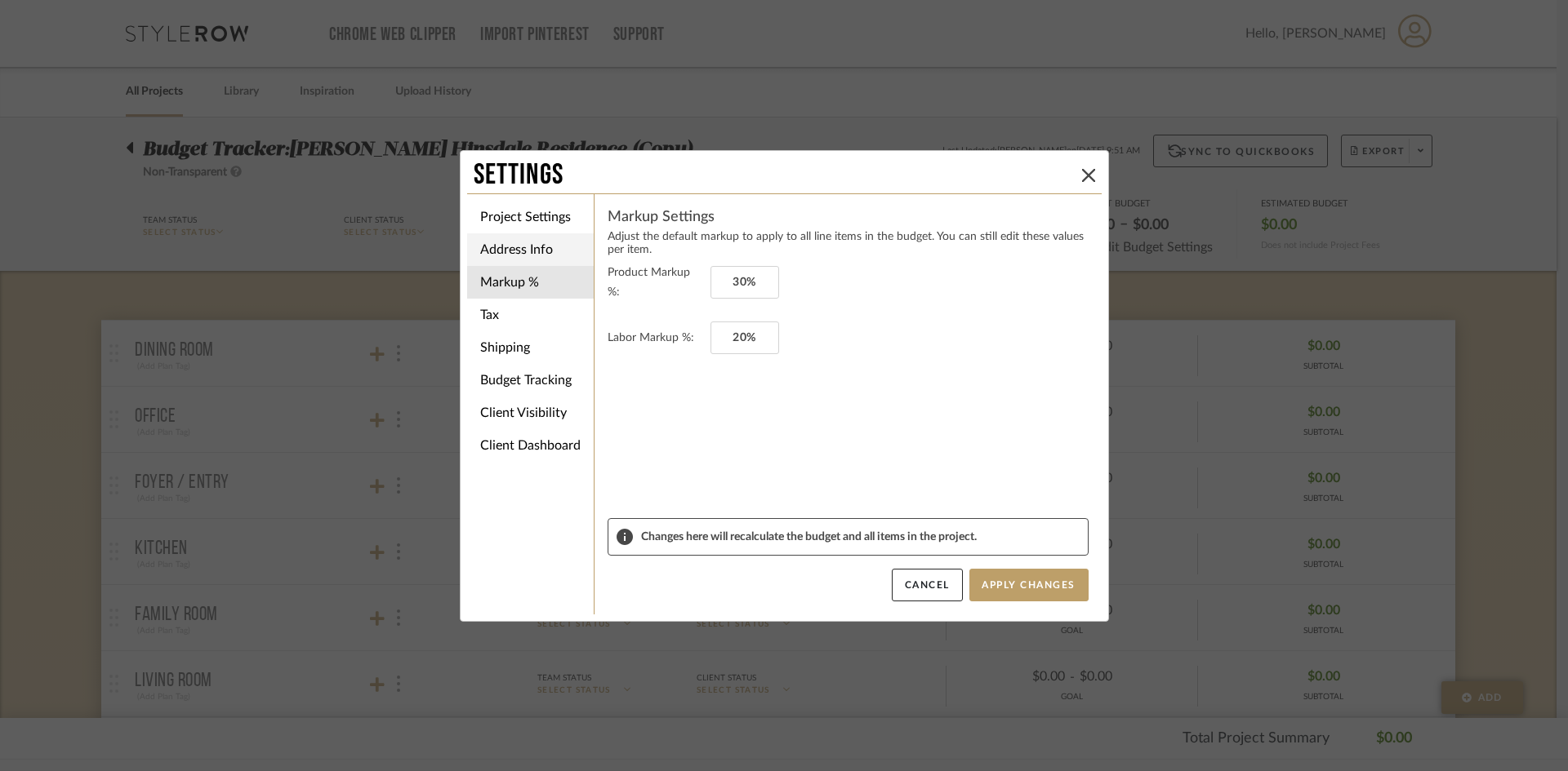
click at [542, 257] on li "Address Info" at bounding box center [530, 250] width 127 height 33
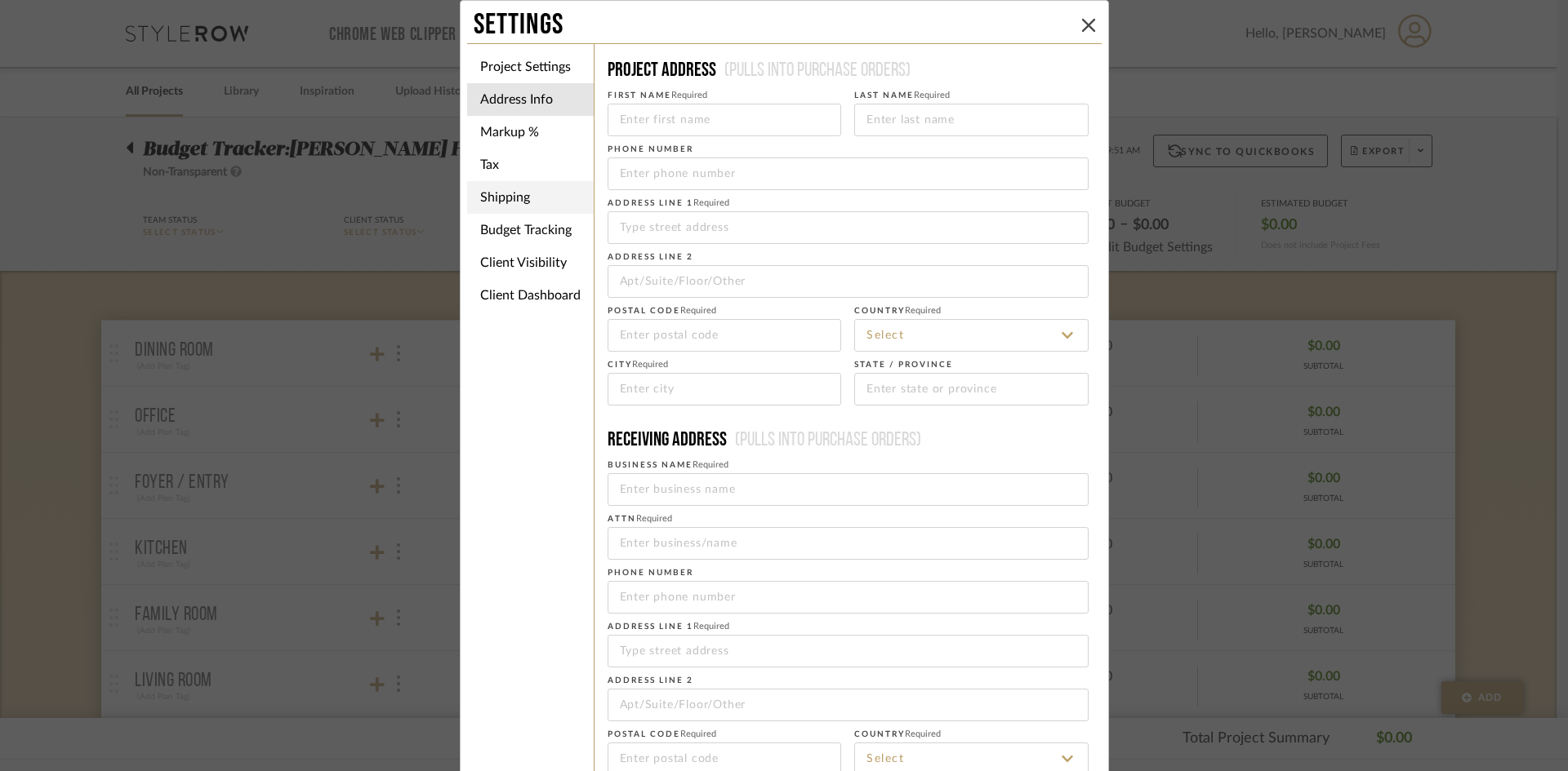
click at [534, 200] on li "Shipping" at bounding box center [530, 197] width 127 height 33
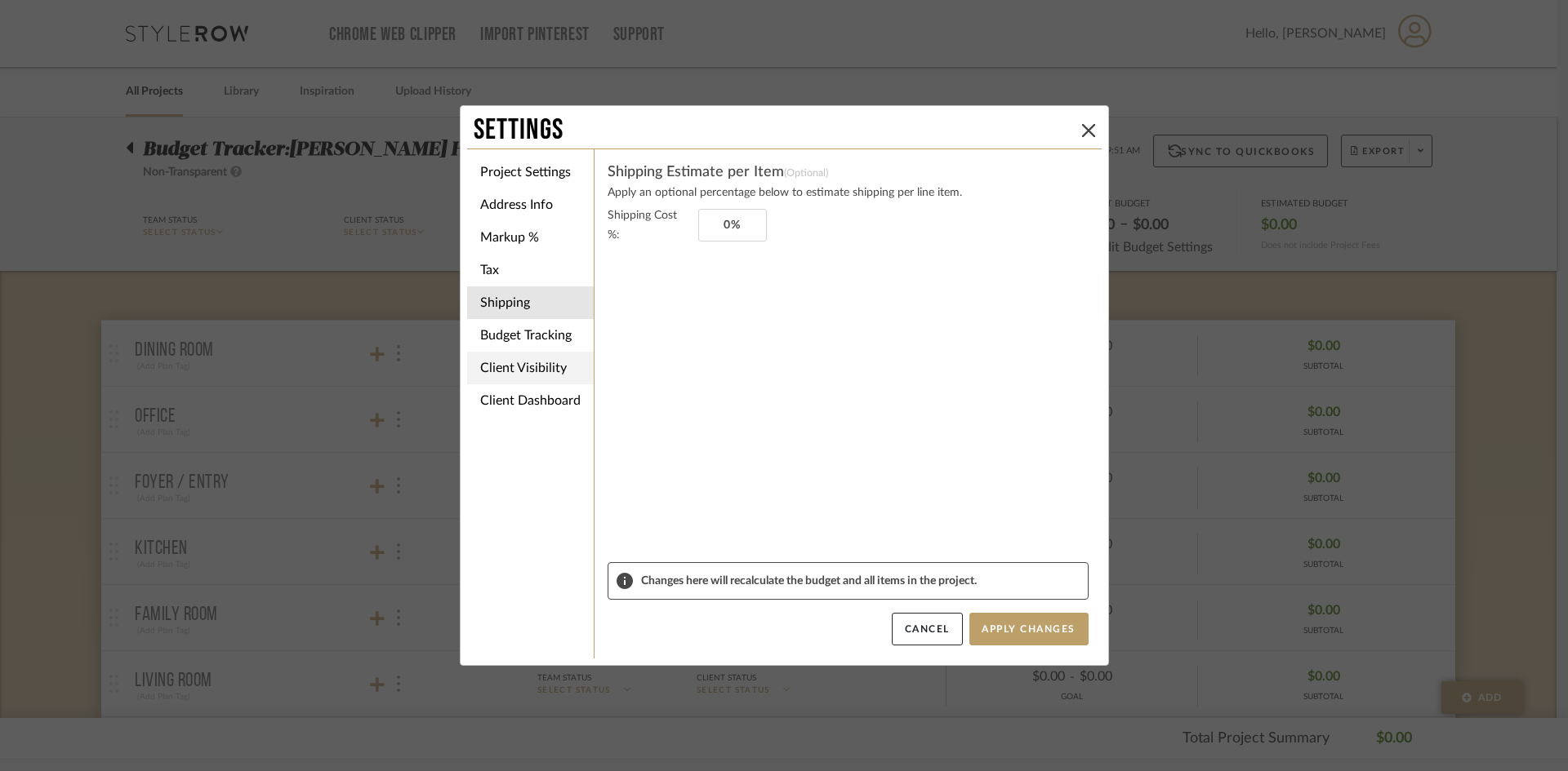
click at [527, 380] on li "Client Visibility" at bounding box center [530, 369] width 127 height 33
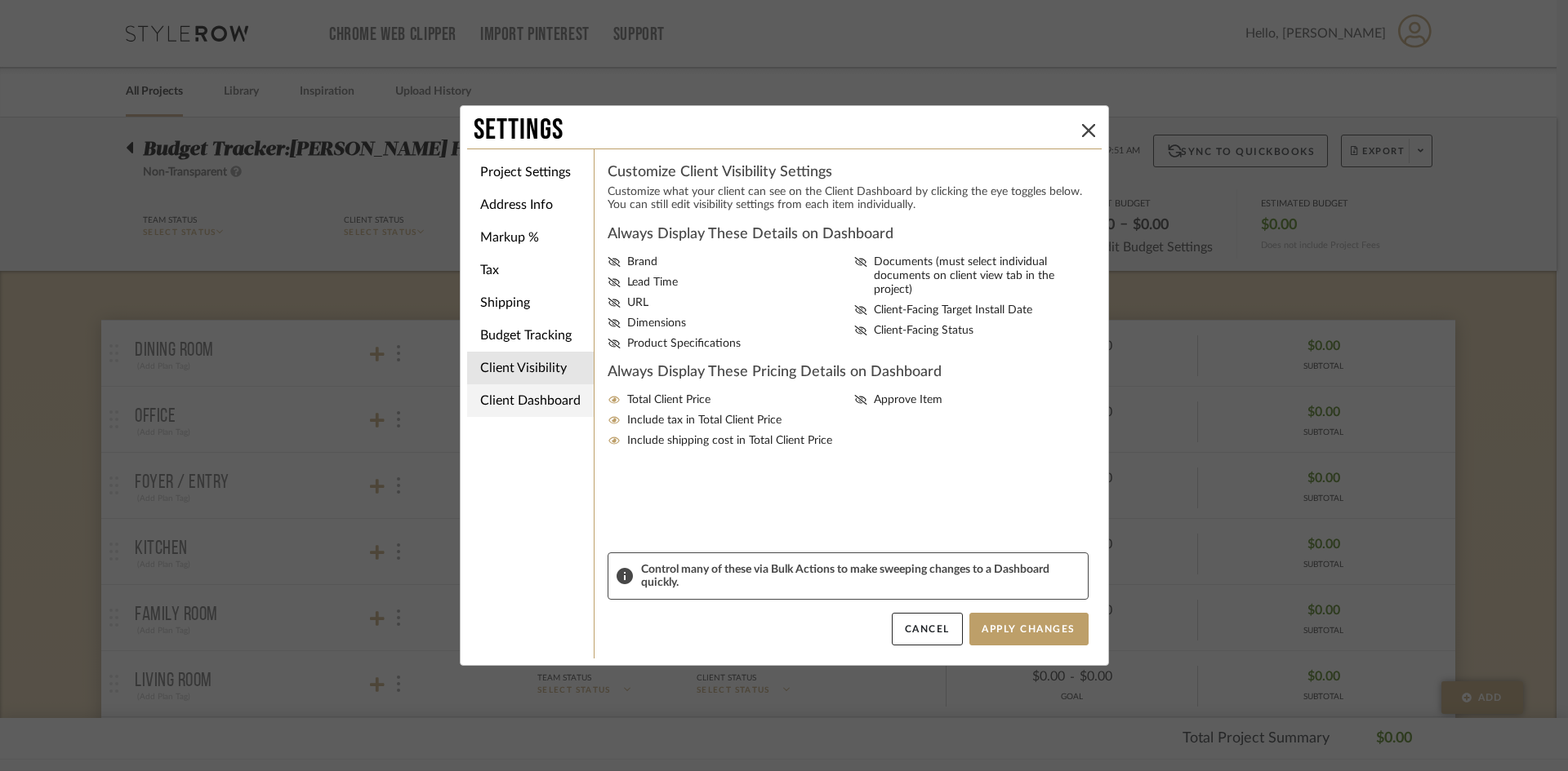
click at [523, 397] on li "Client Dashboard" at bounding box center [530, 400] width 127 height 33
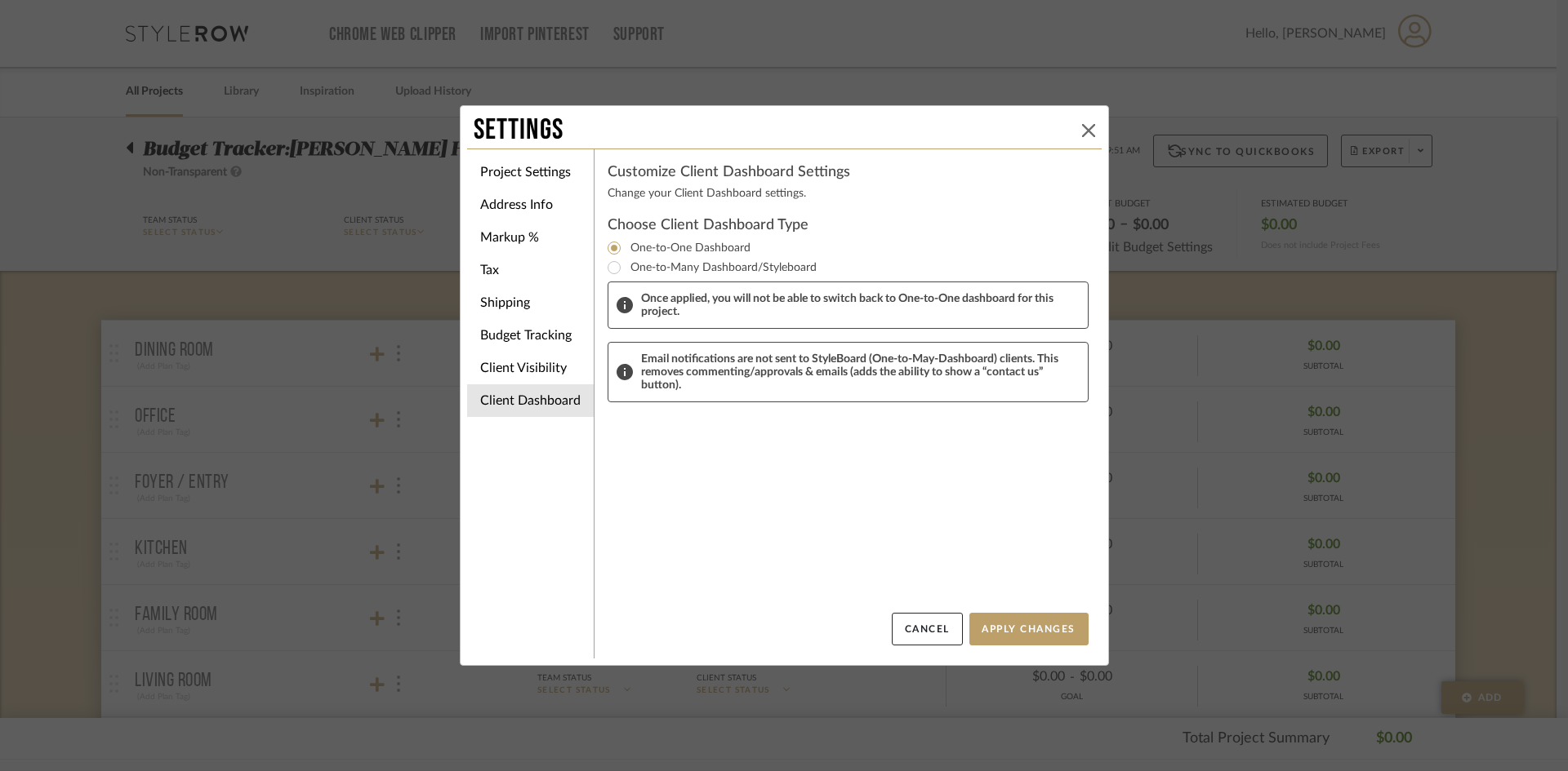
click at [1082, 130] on icon at bounding box center [1088, 130] width 13 height 13
